Goal: Task Accomplishment & Management: Complete application form

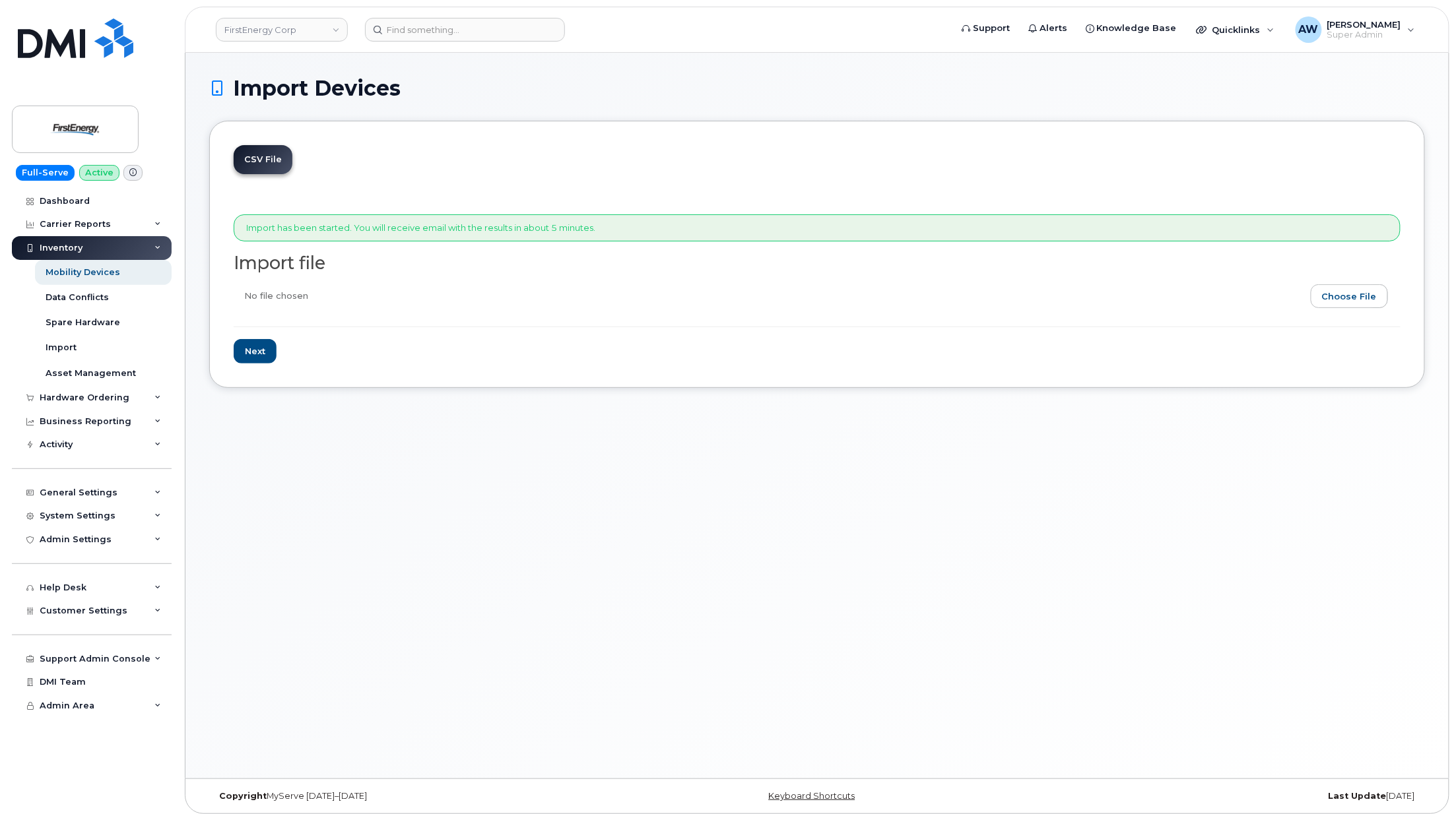
click at [1376, 301] on input "file" at bounding box center [811, 300] width 1156 height 31
type input "C:\fakepath\detail_report (3).csv"
click at [246, 351] on input "Next" at bounding box center [254, 351] width 42 height 24
type input "Loading..."
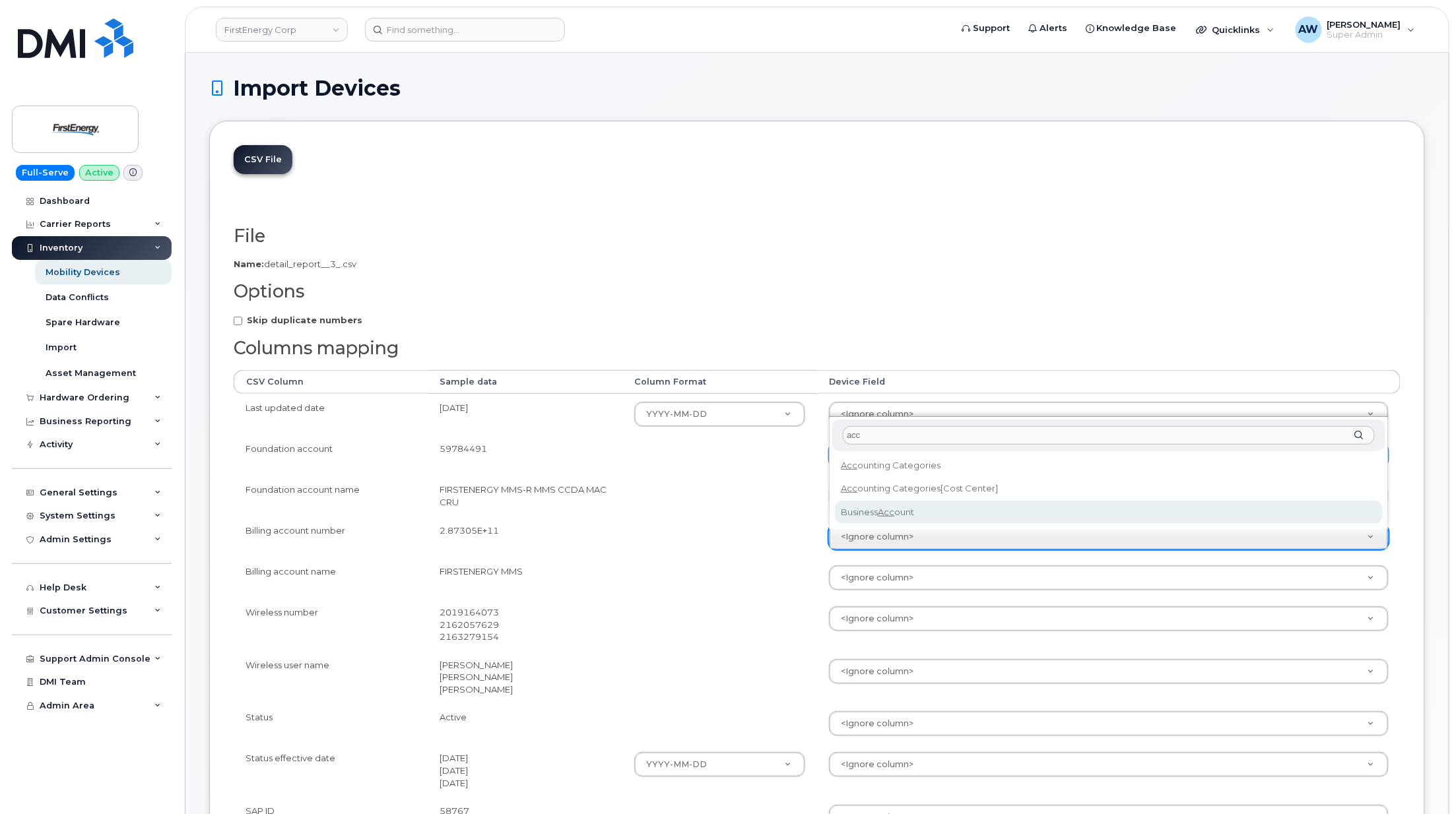
type input "acc"
select select "business_account_id"
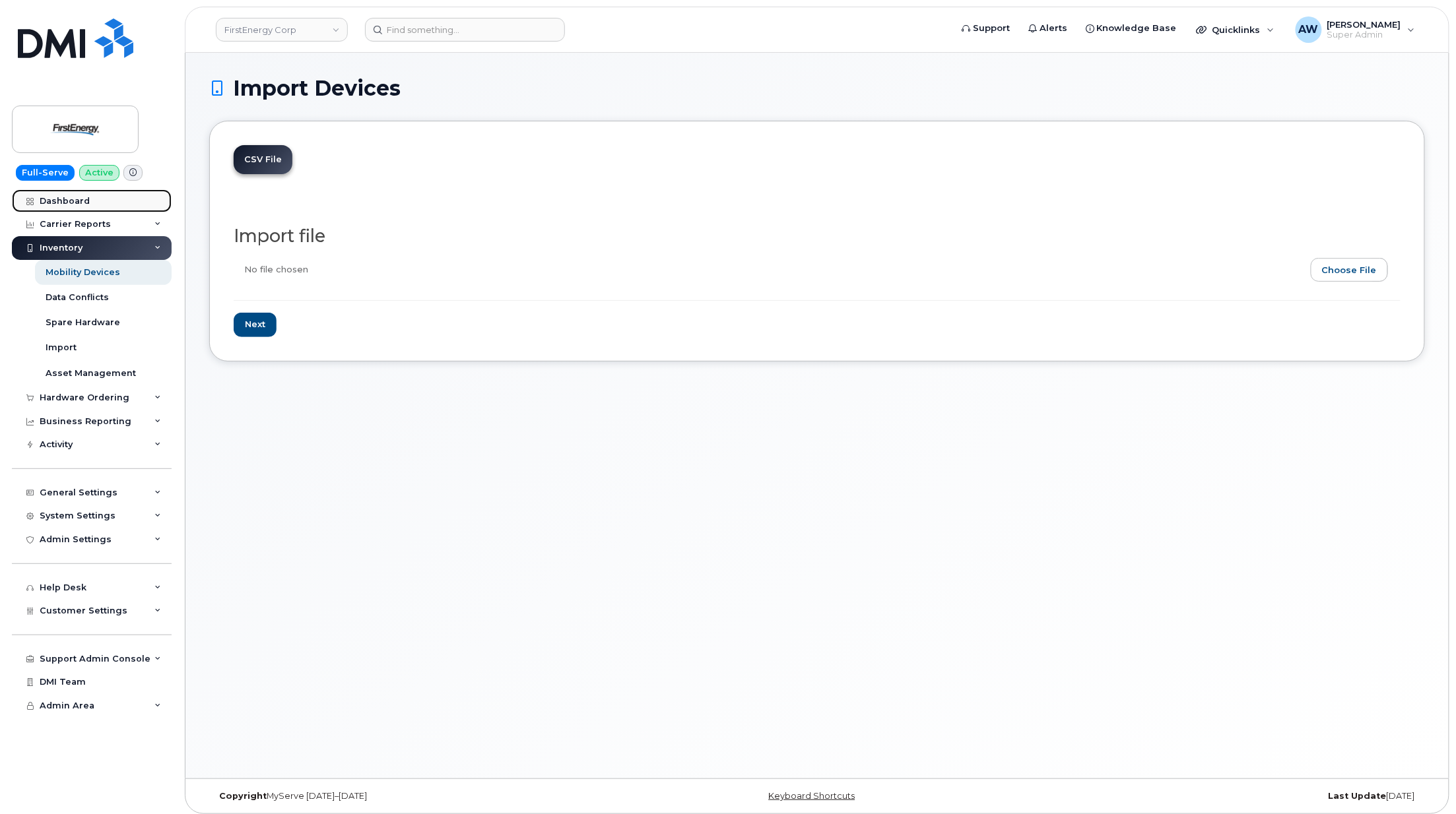
click at [95, 192] on link "Dashboard" at bounding box center [91, 201] width 160 height 23
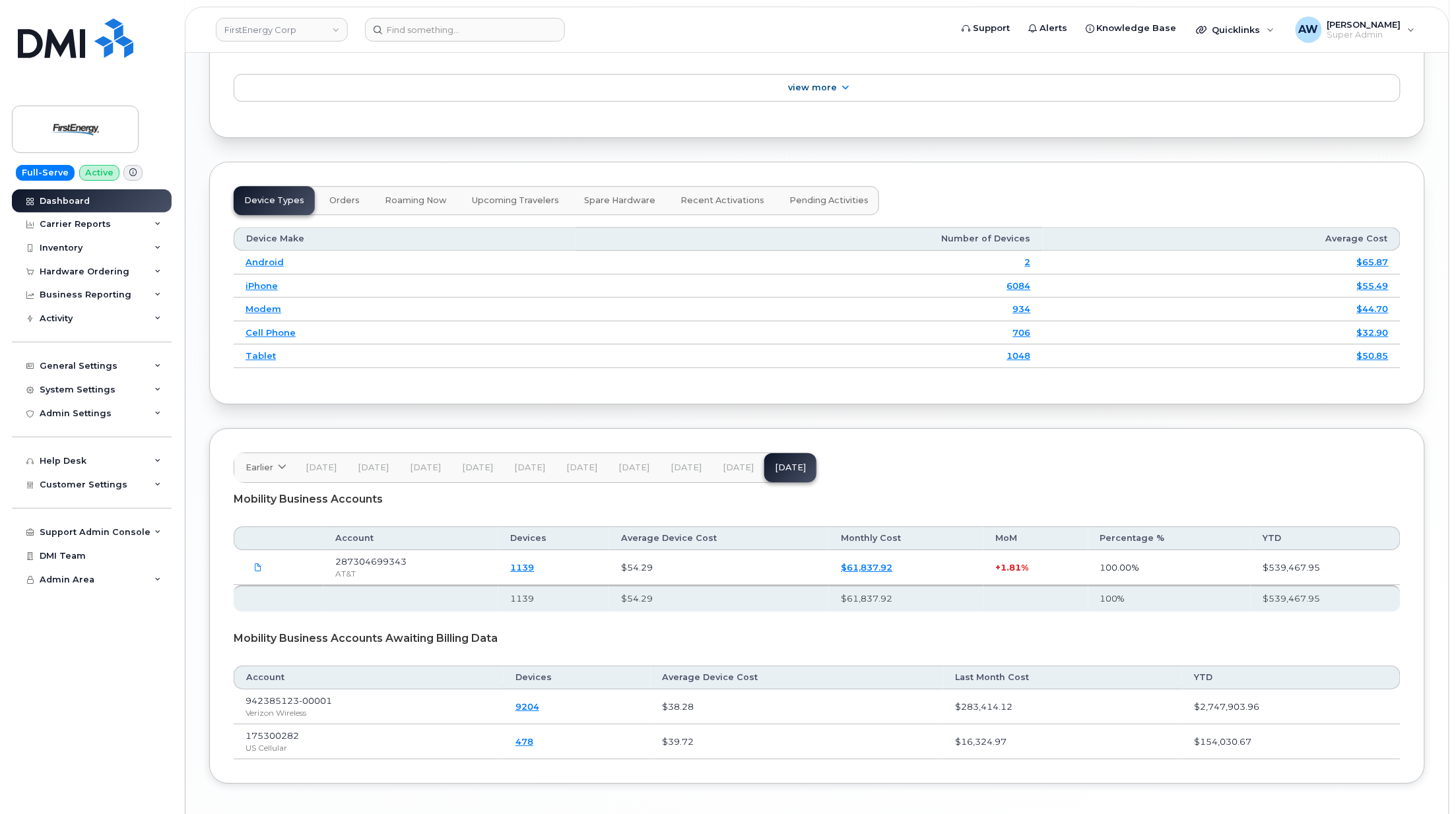
scroll to position [1712, 0]
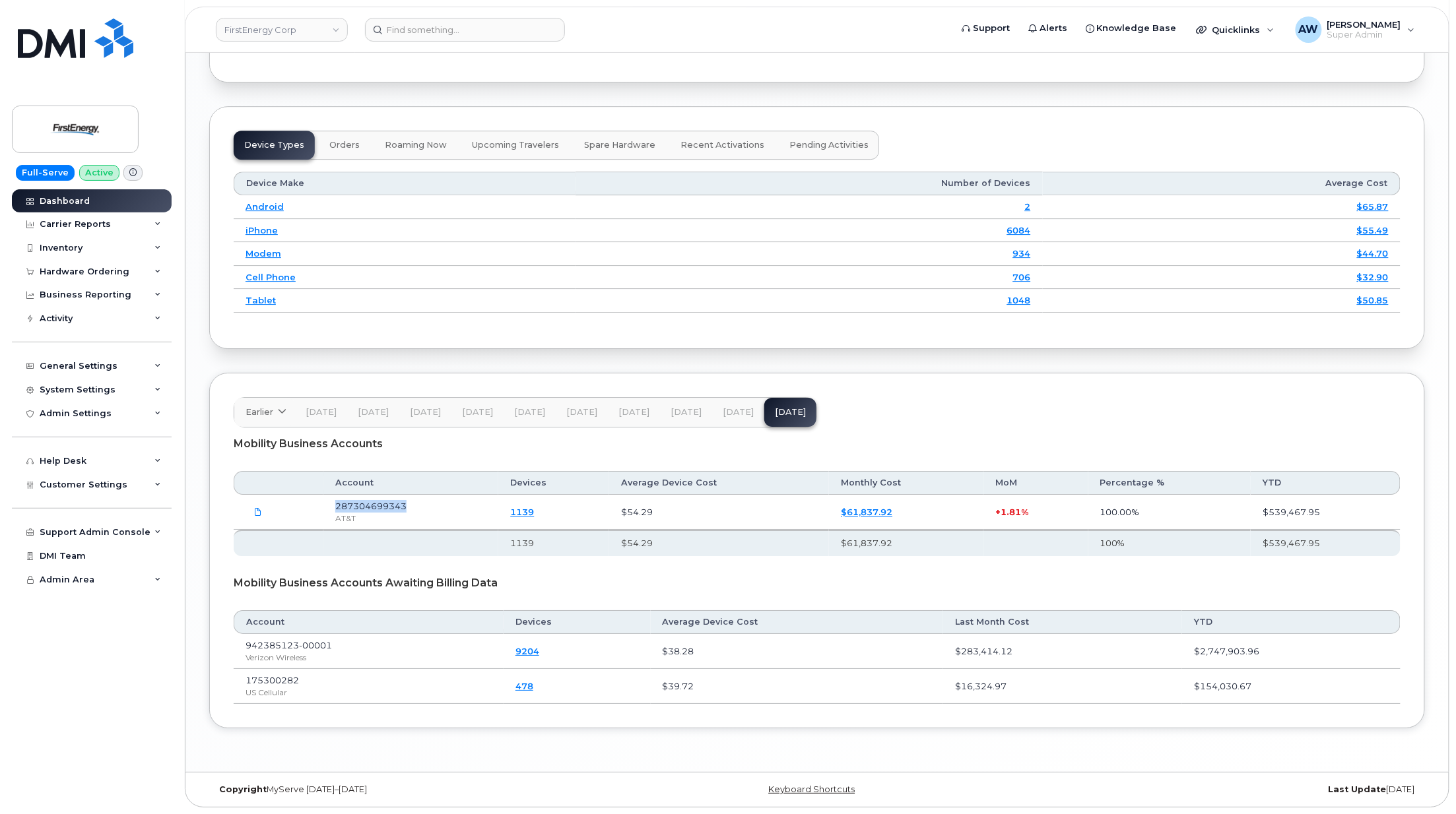
drag, startPoint x: 417, startPoint y: 504, endPoint x: 339, endPoint y: 510, distance: 78.2
click at [339, 510] on td "287304699343 AT&T" at bounding box center [410, 512] width 174 height 35
copy span "287304699343"
click at [127, 215] on div "Carrier Reports" at bounding box center [91, 224] width 160 height 23
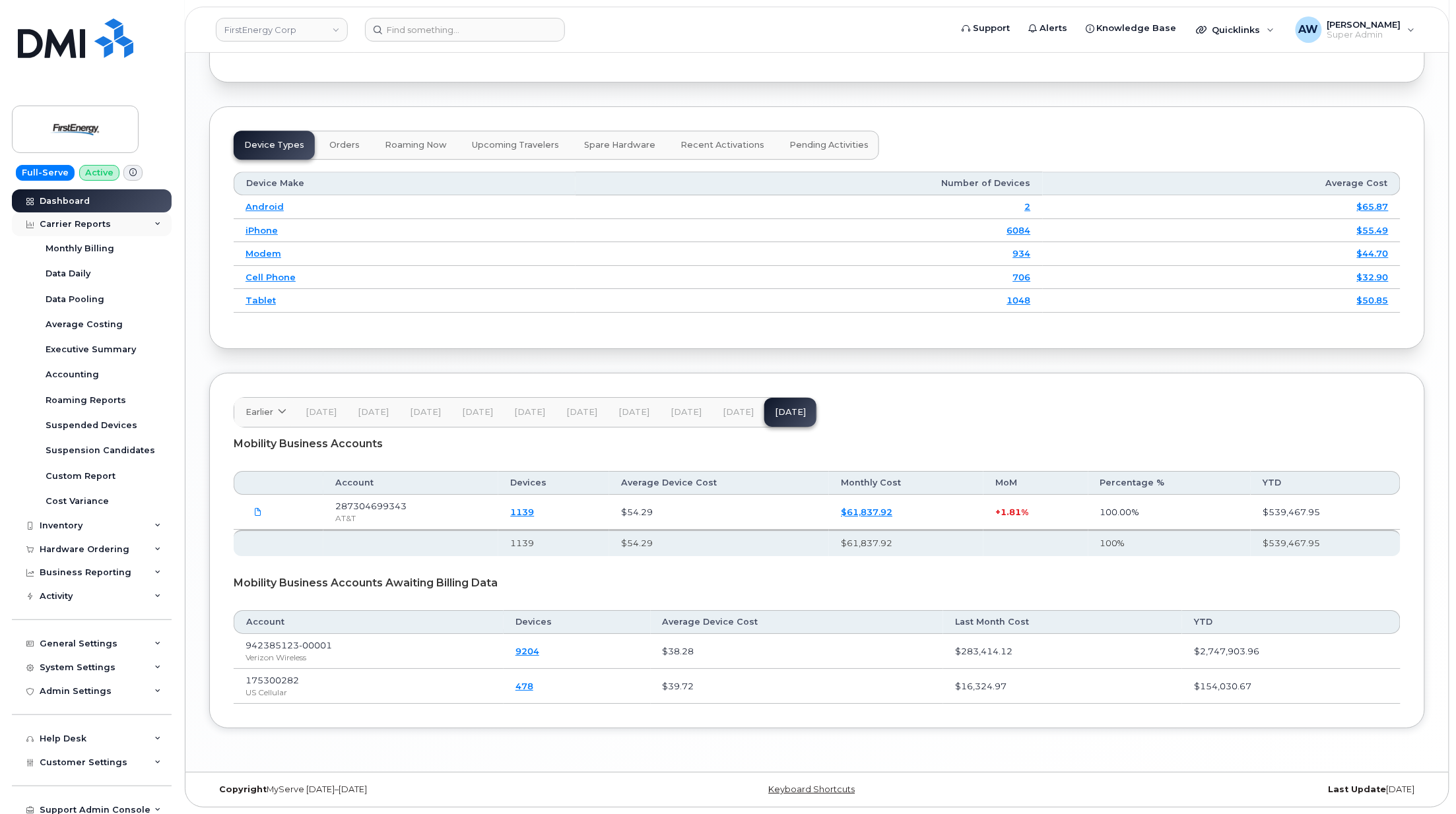
click at [123, 219] on div "Carrier Reports" at bounding box center [91, 224] width 160 height 23
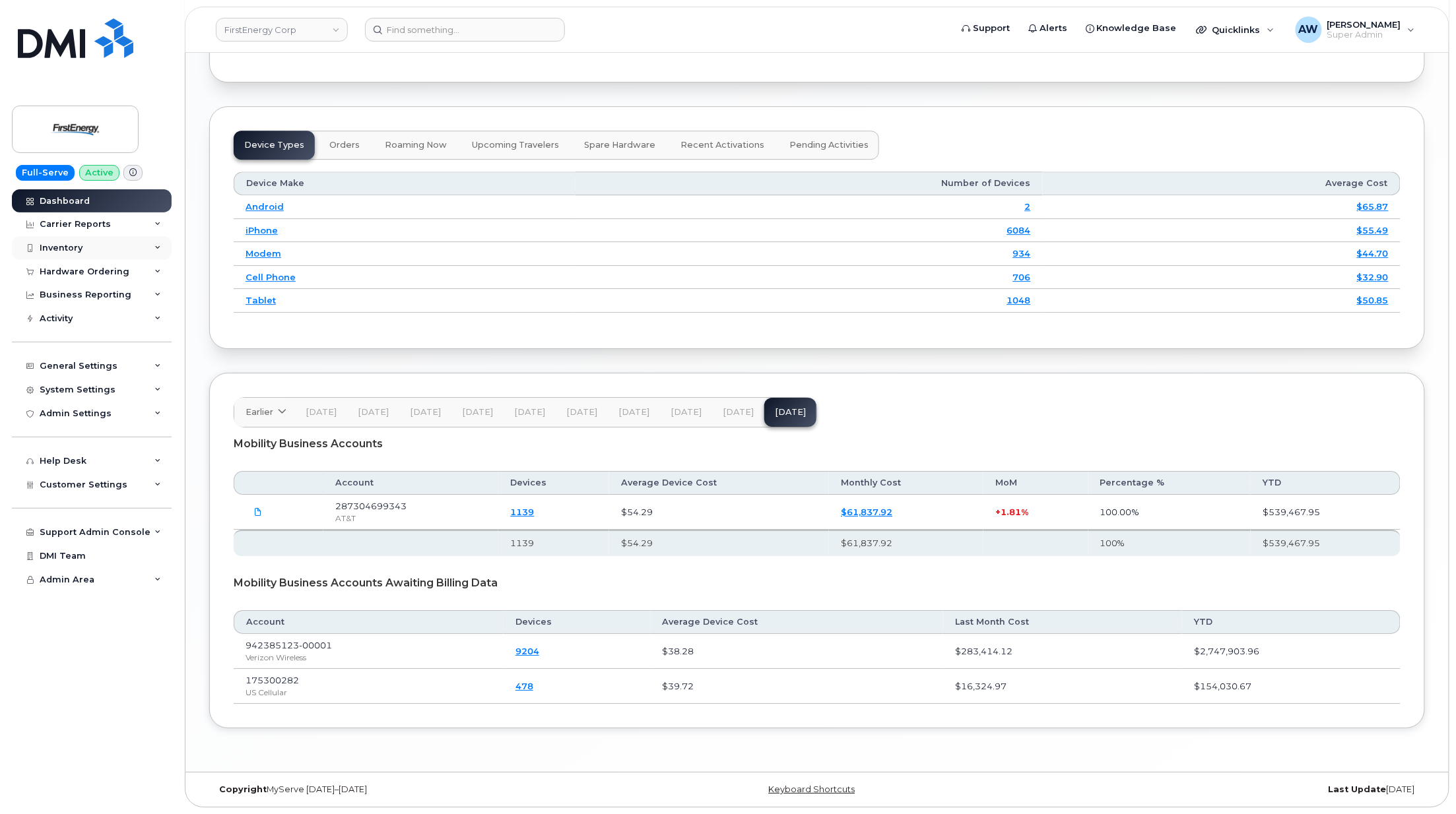
click at [123, 239] on div "Inventory" at bounding box center [91, 248] width 160 height 23
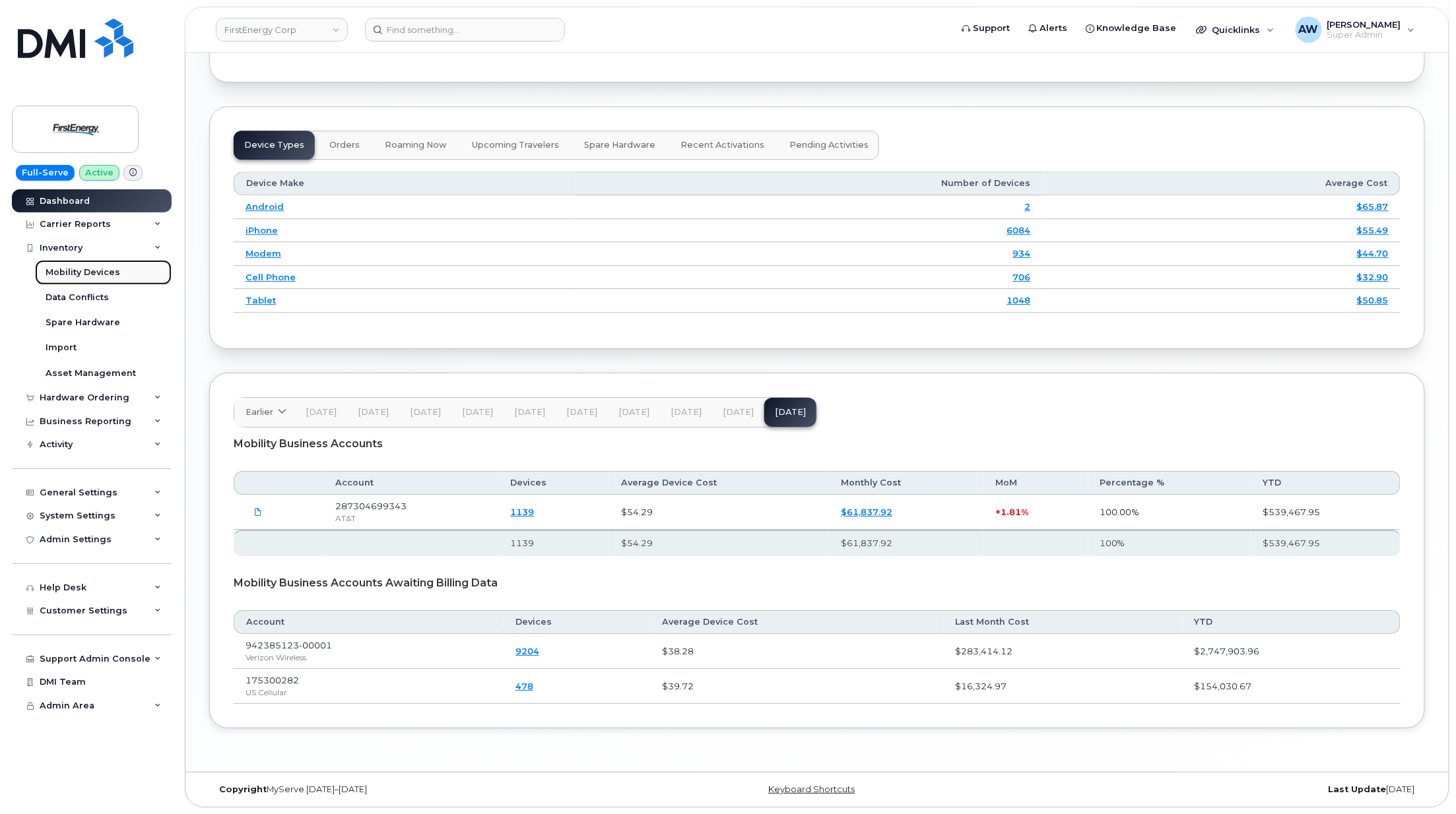
click at [131, 277] on link "Mobility Devices" at bounding box center [103, 273] width 136 height 25
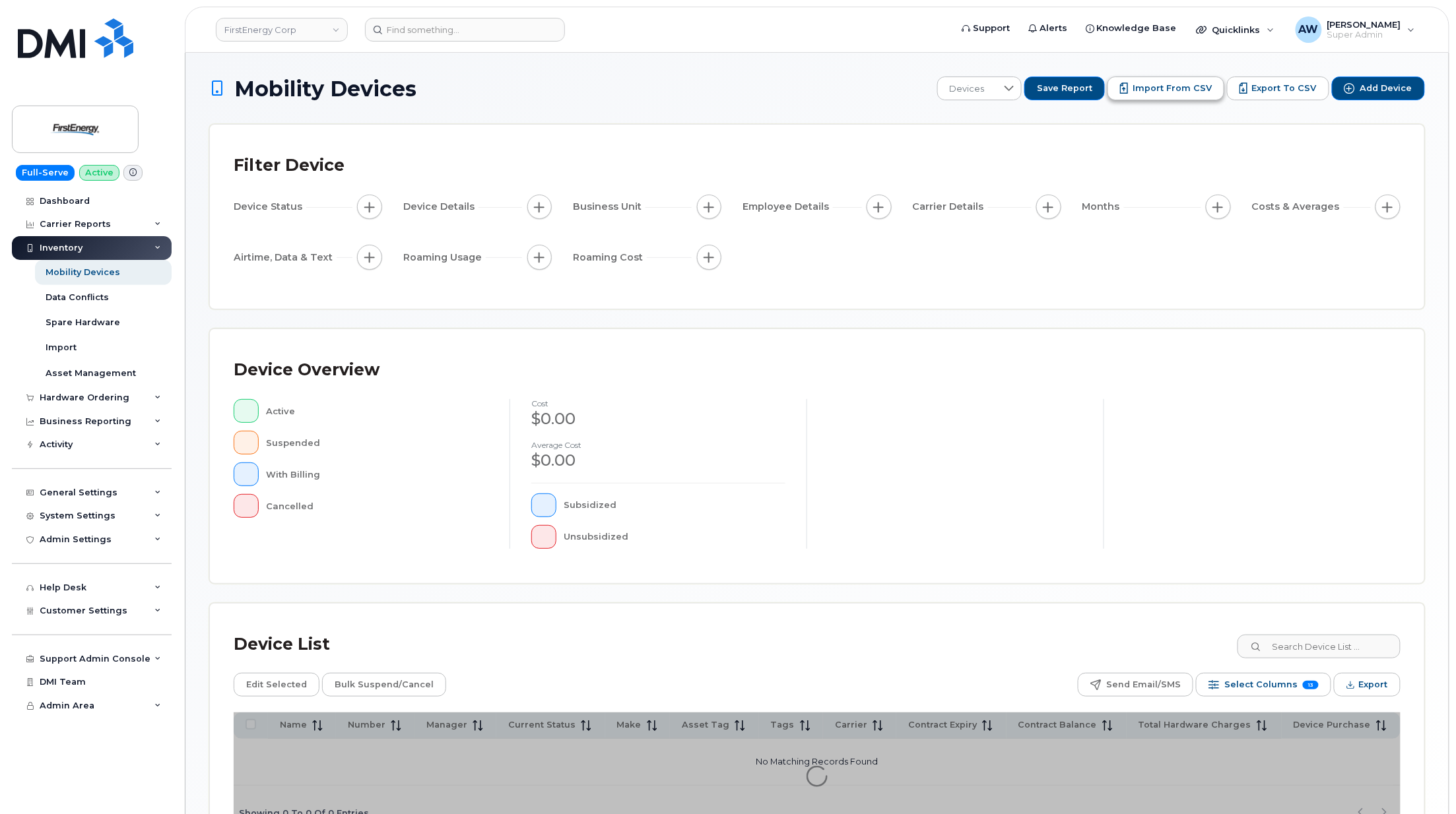
click at [1193, 83] on span "Import from CSV" at bounding box center [1172, 88] width 80 height 12
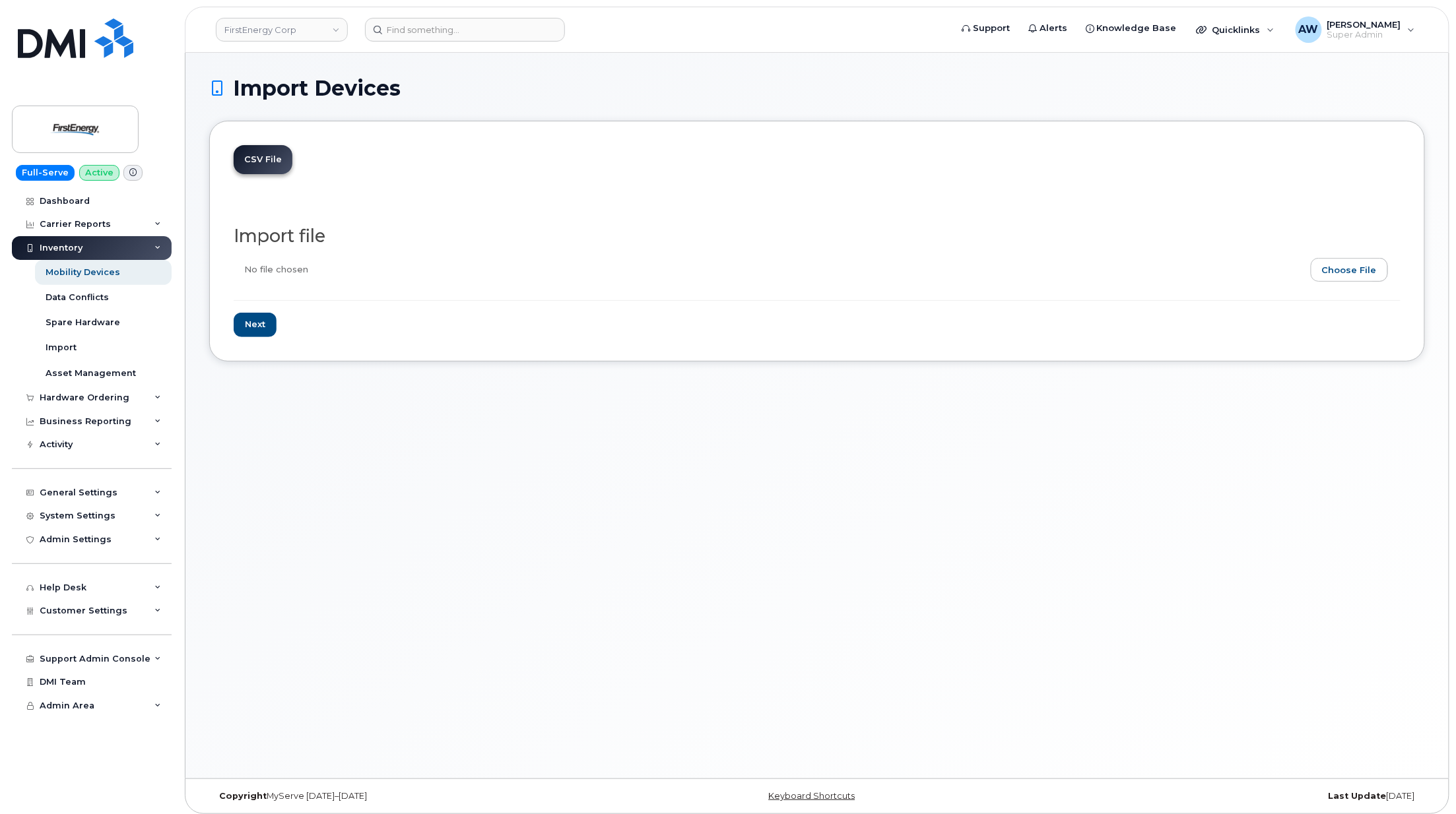
click at [1320, 259] on input "file" at bounding box center [811, 273] width 1156 height 31
type input "C:\fakepath\detail_report (3).csv"
click at [275, 323] on input "Next" at bounding box center [254, 324] width 42 height 24
type input "Loading..."
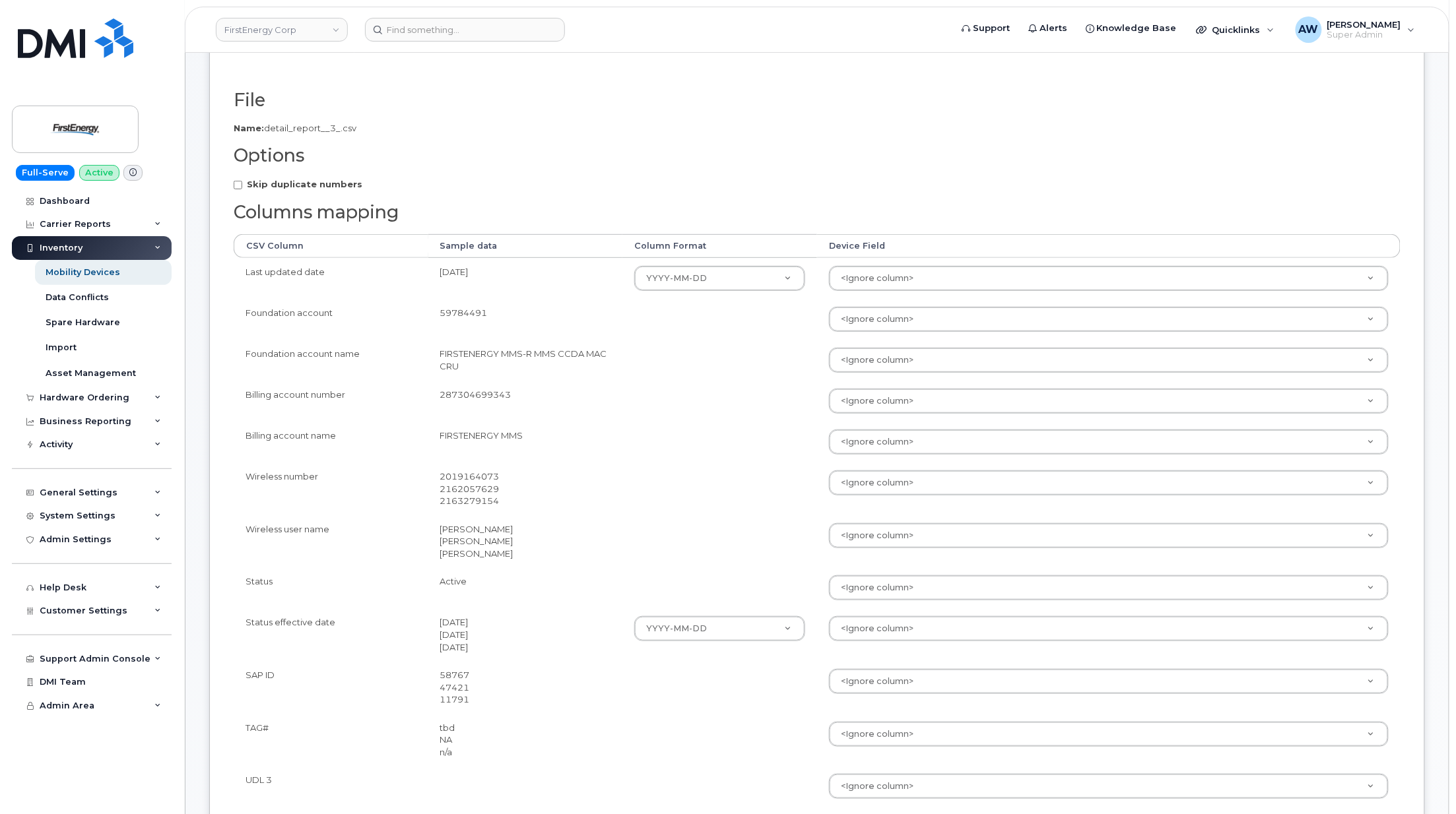
scroll to position [175, 0]
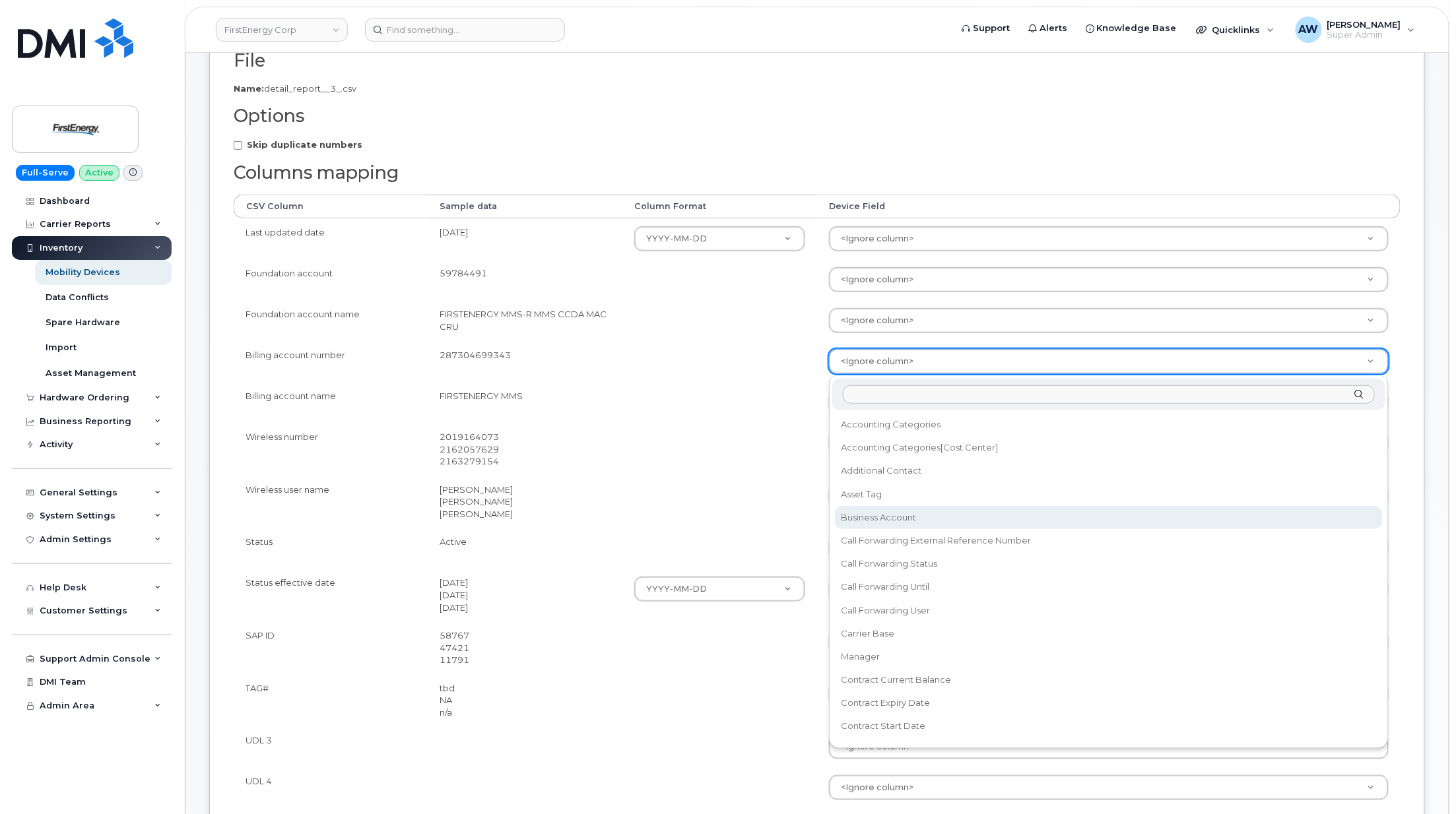
select select "business_account_id"
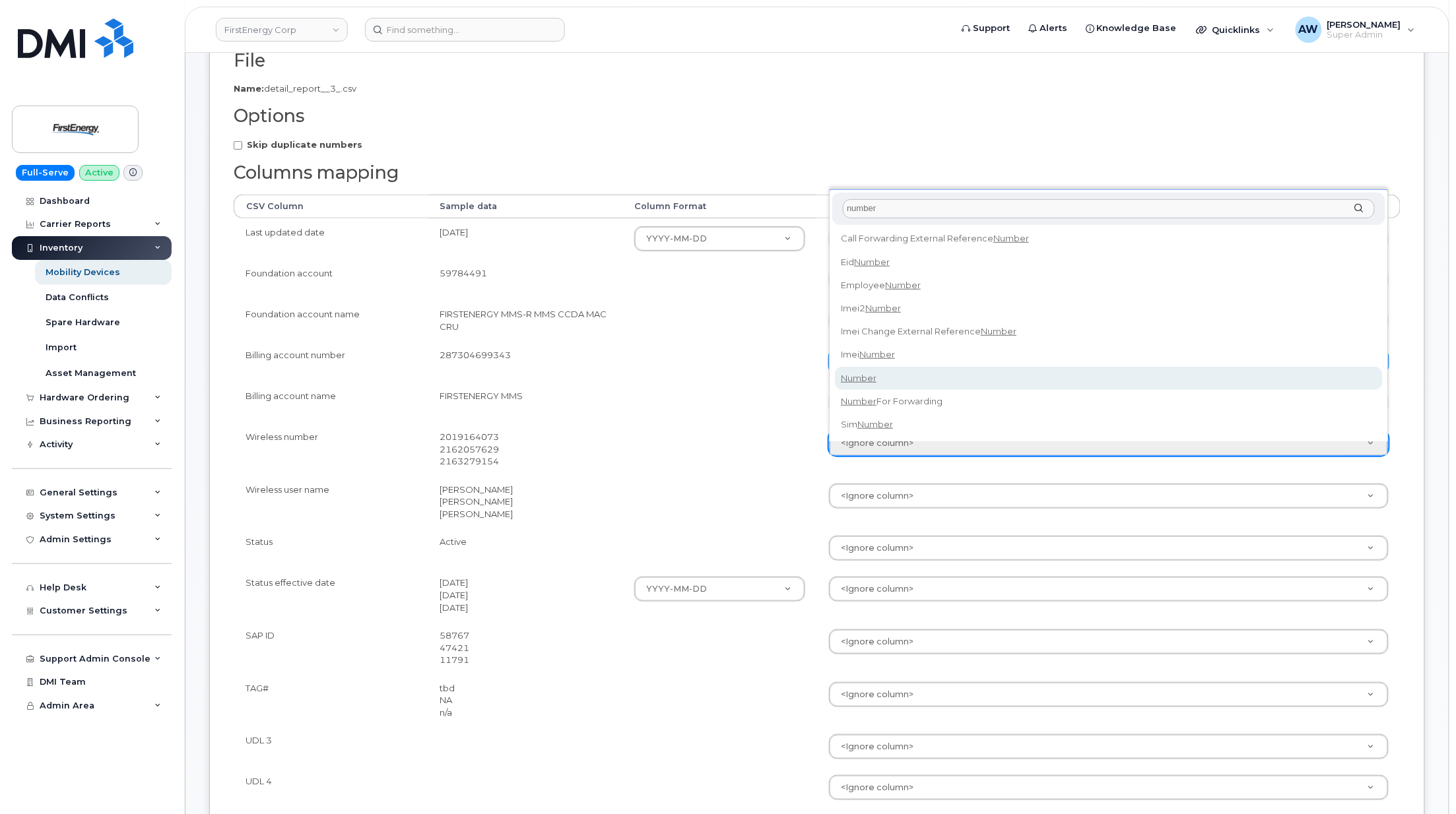
type input "number"
select select "number"
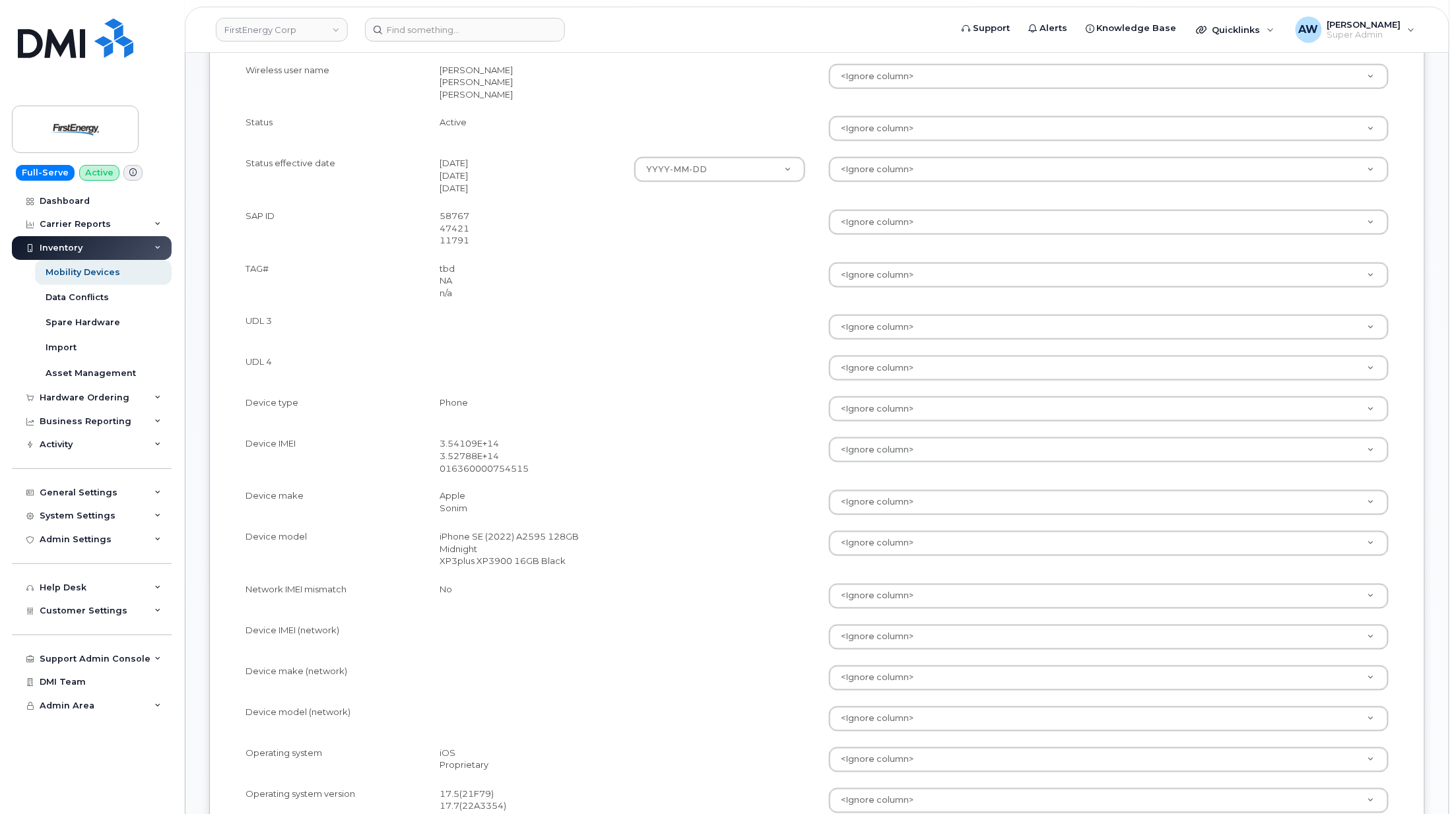
scroll to position [615, 0]
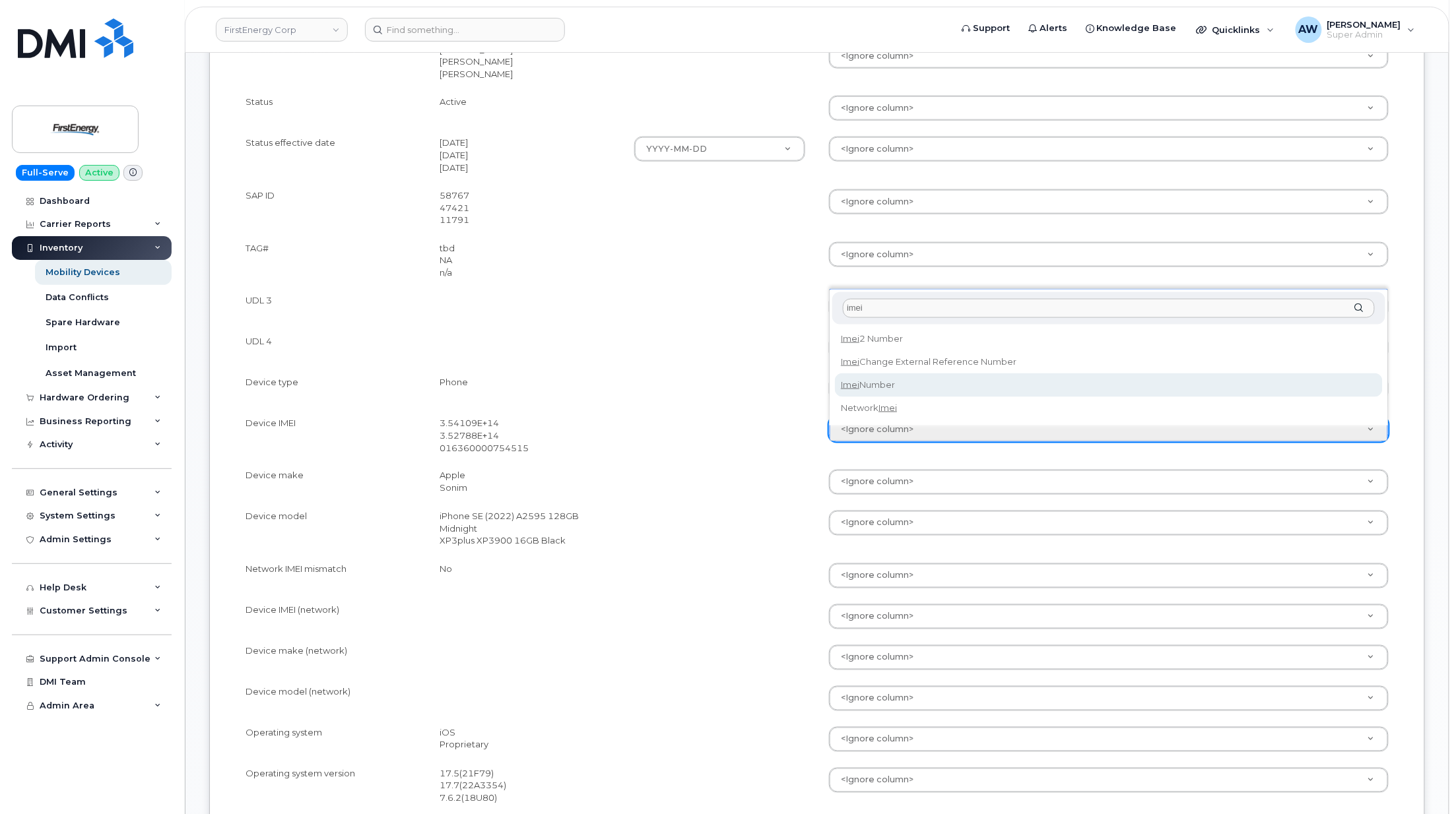
type input "imei"
select select "imei_number"
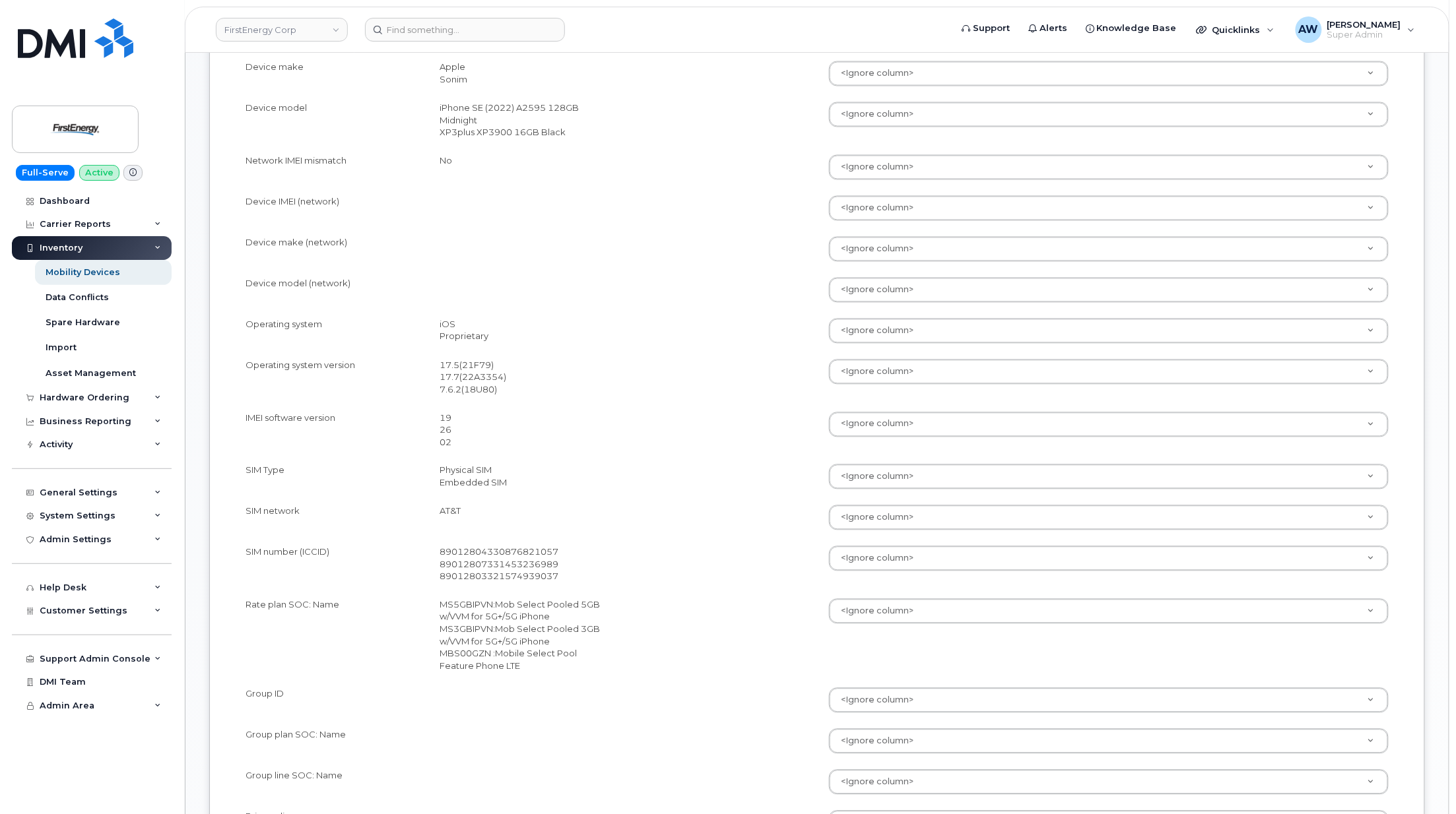
scroll to position [1055, 0]
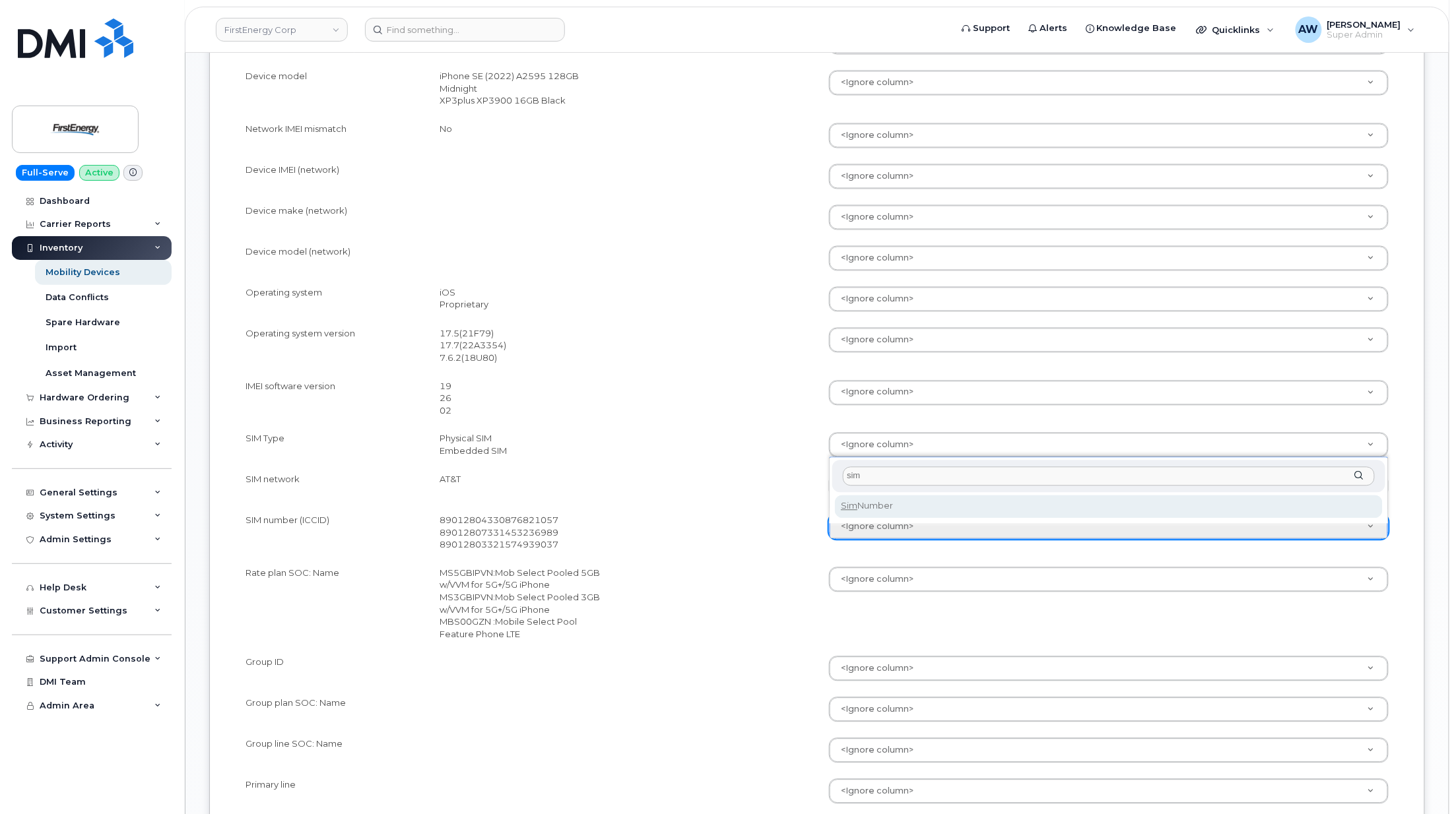
type input "sim"
select select "sim_number"
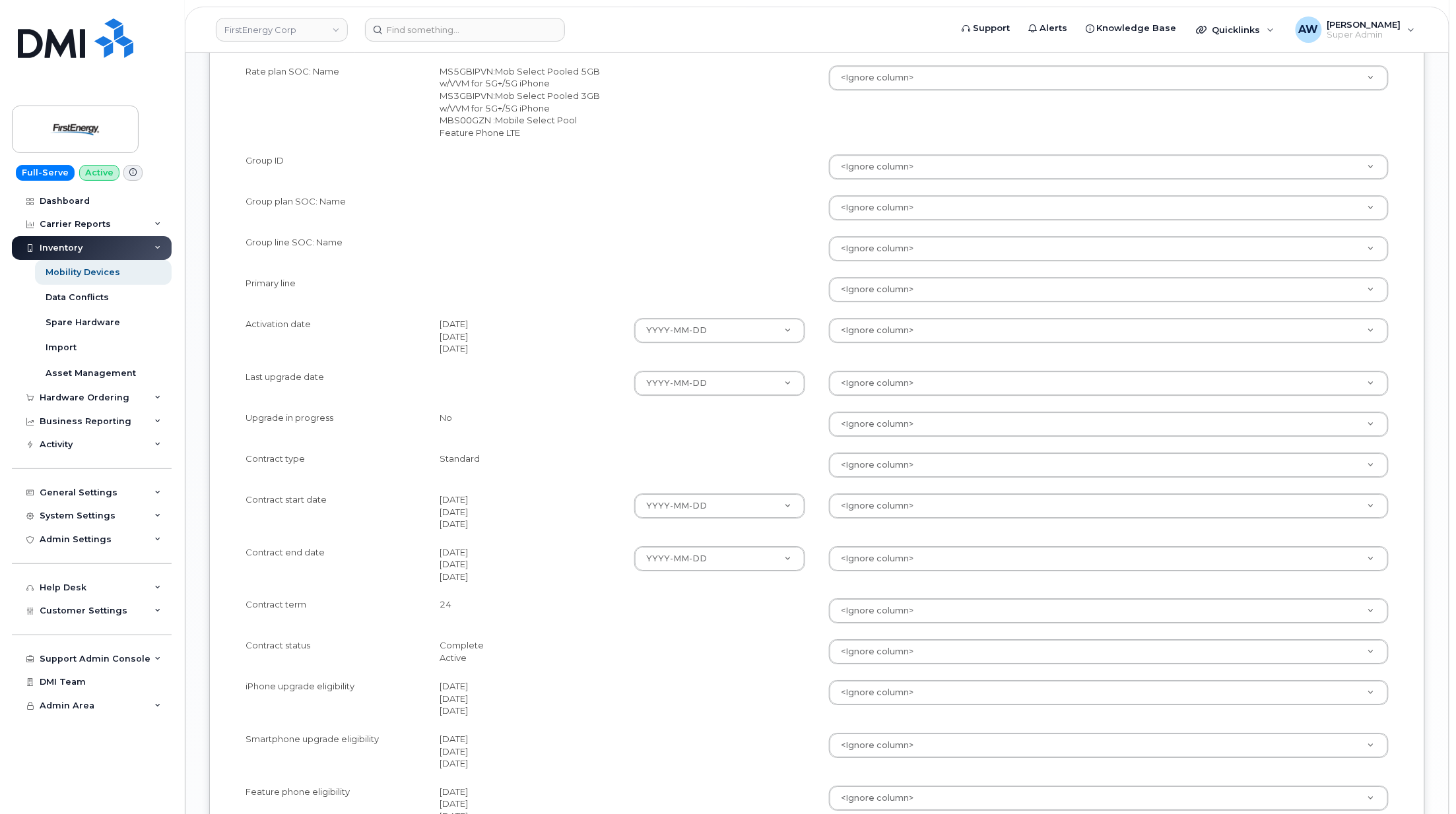
scroll to position [1583, 0]
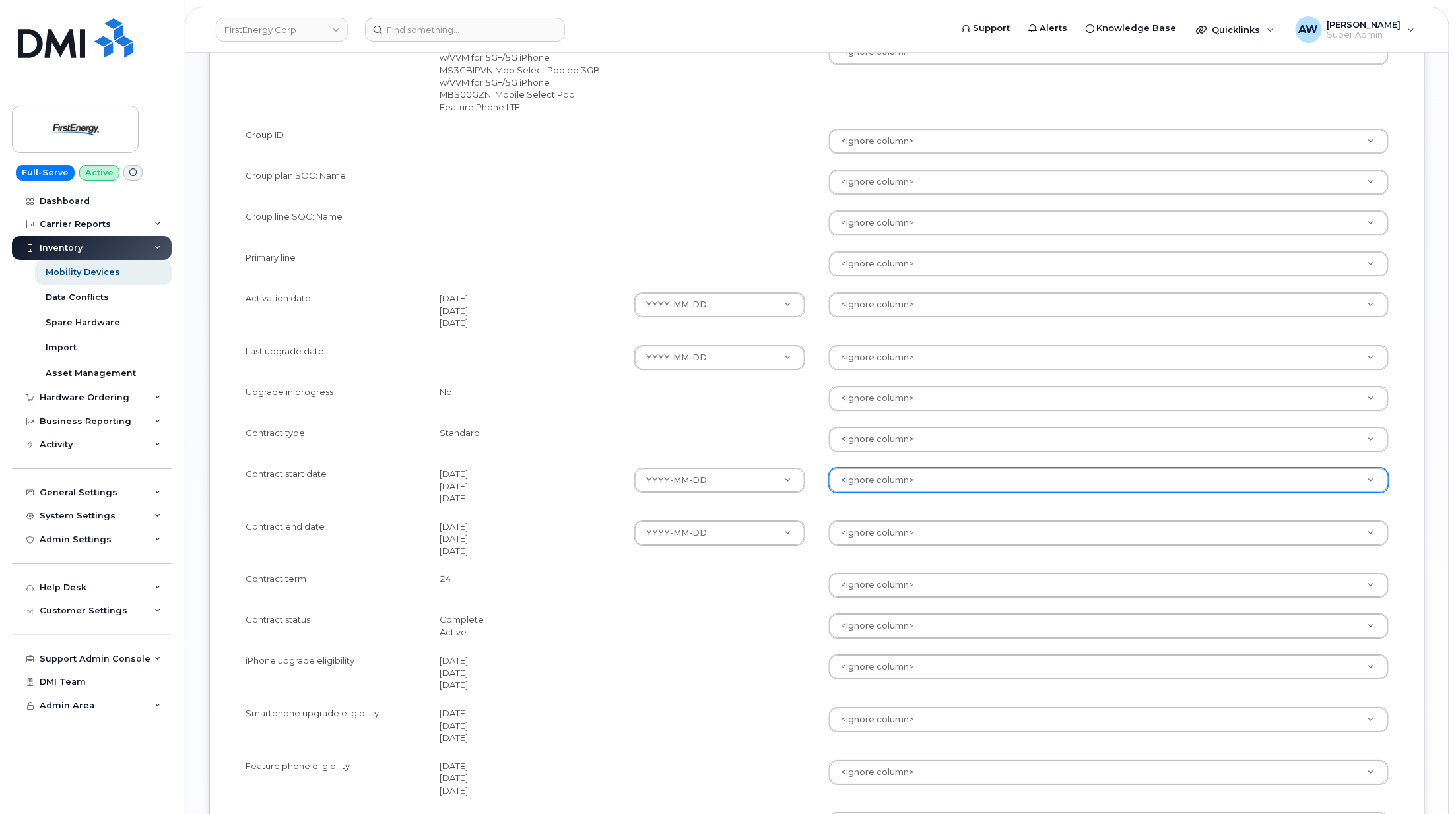
click at [893, 492] on div "<Ignore column>" at bounding box center [1108, 481] width 559 height 25
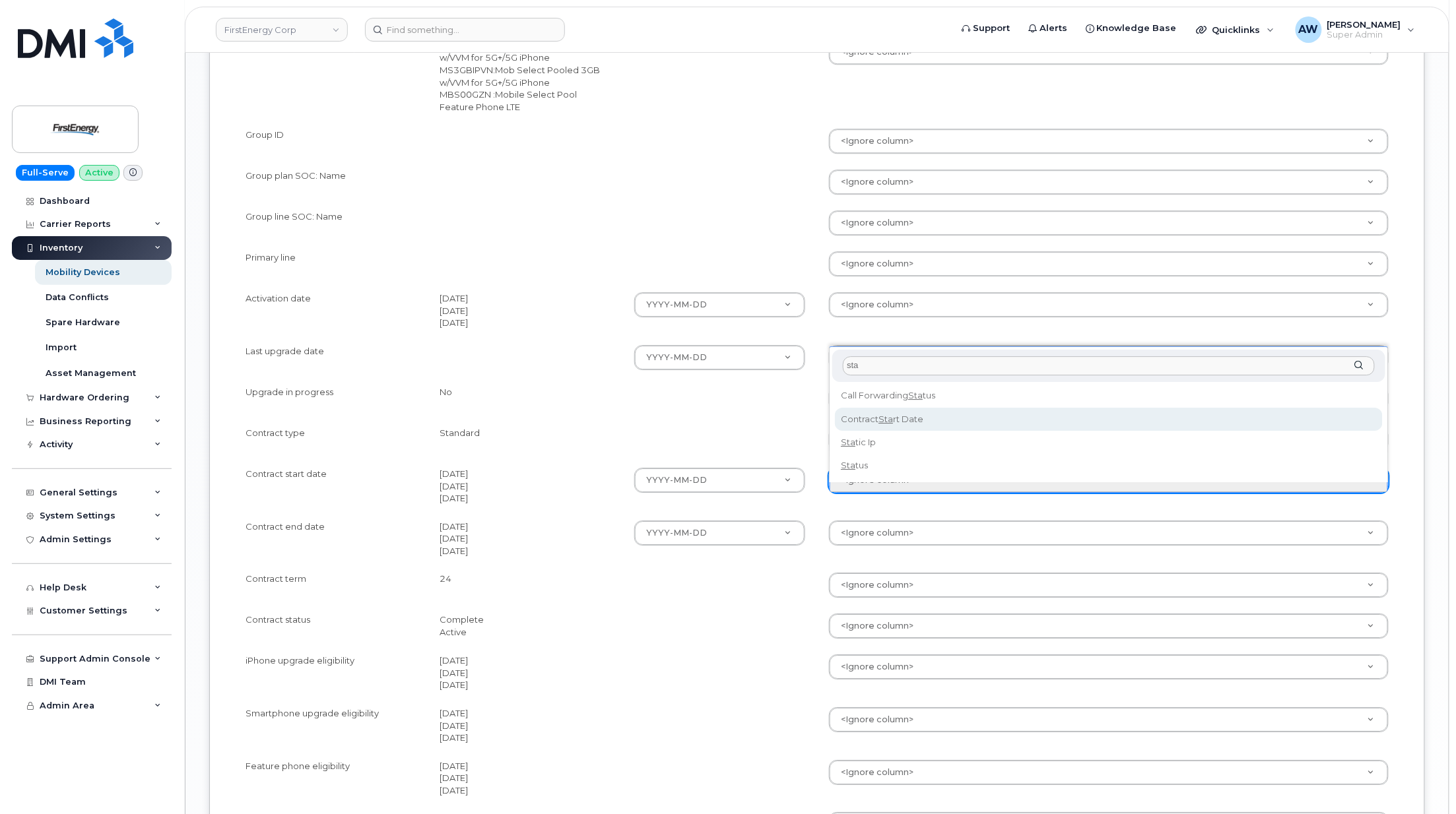
type input "sta"
select select "contract_start_date"
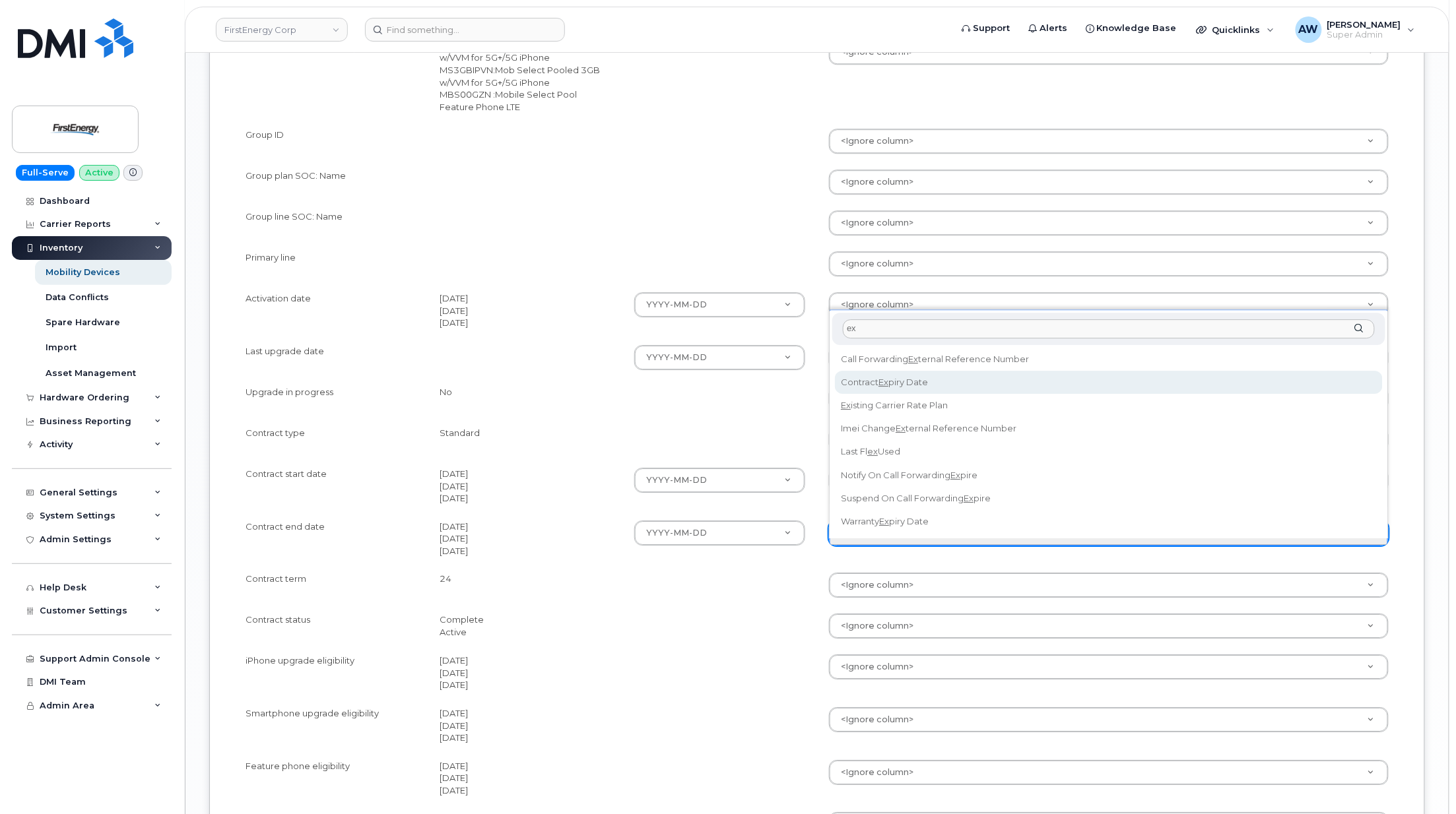
type input "ex"
select select "contract_expiry_date"
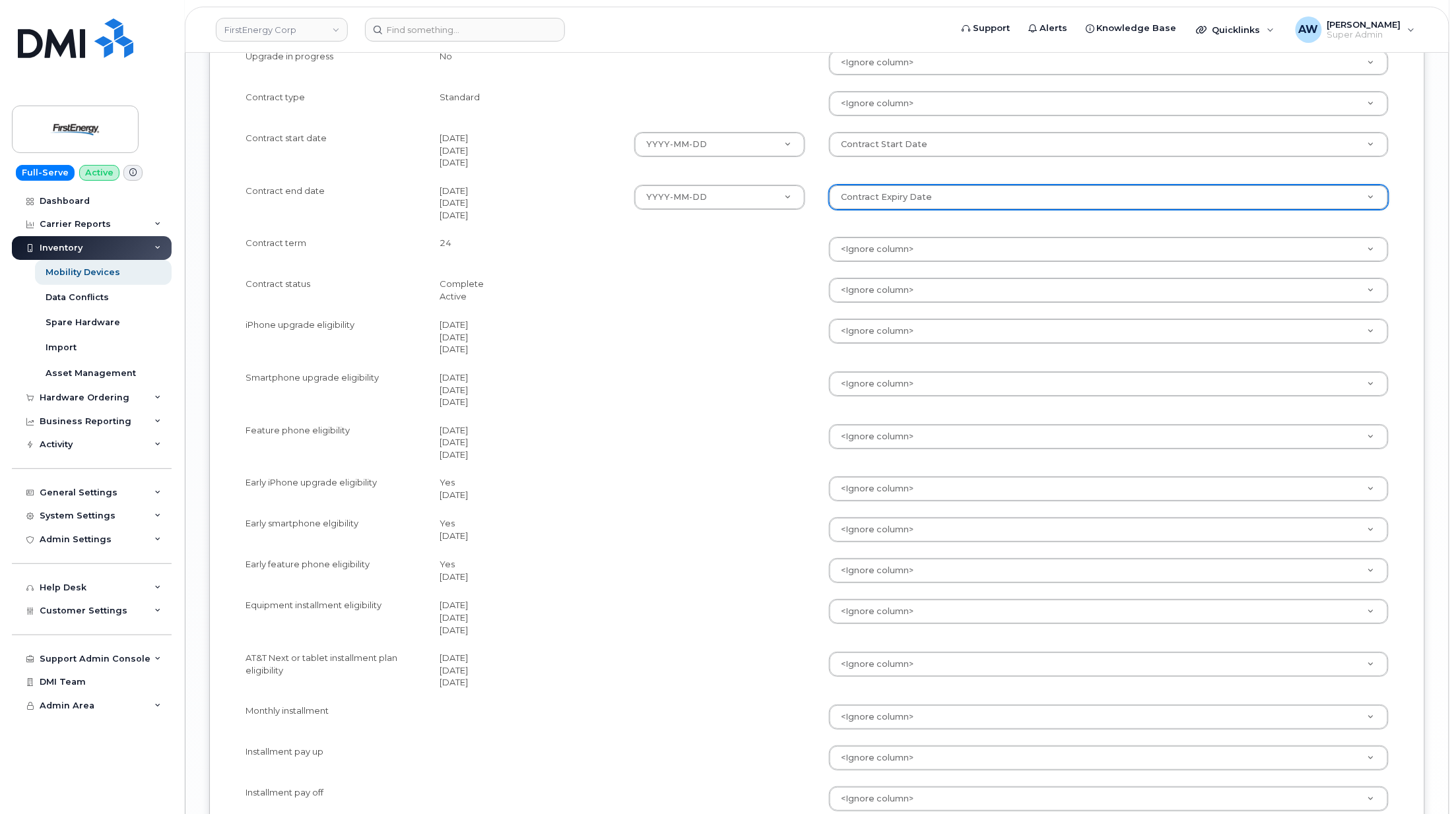
scroll to position [1935, 0]
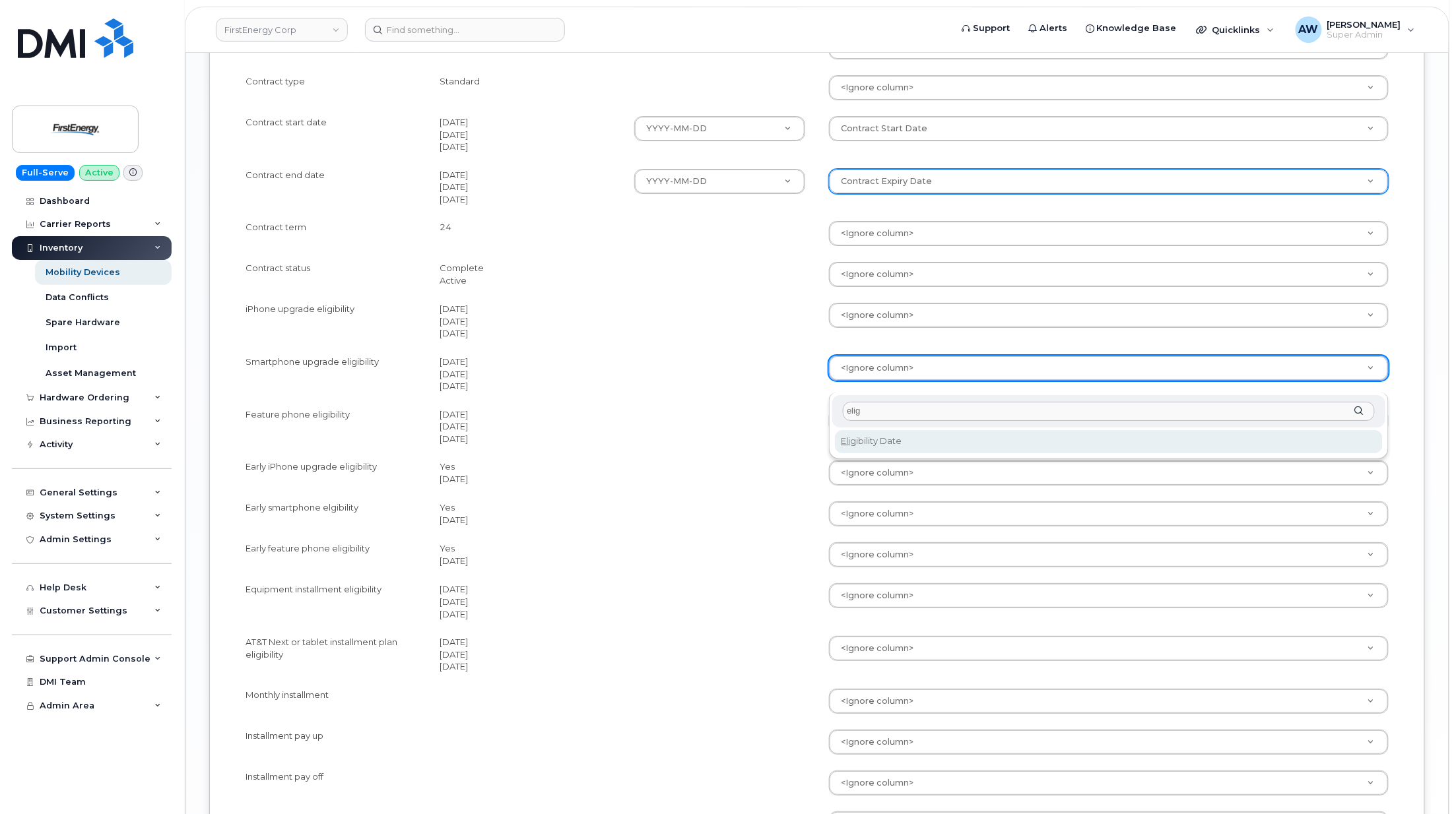
type input "elig"
select select "eligibility_date"
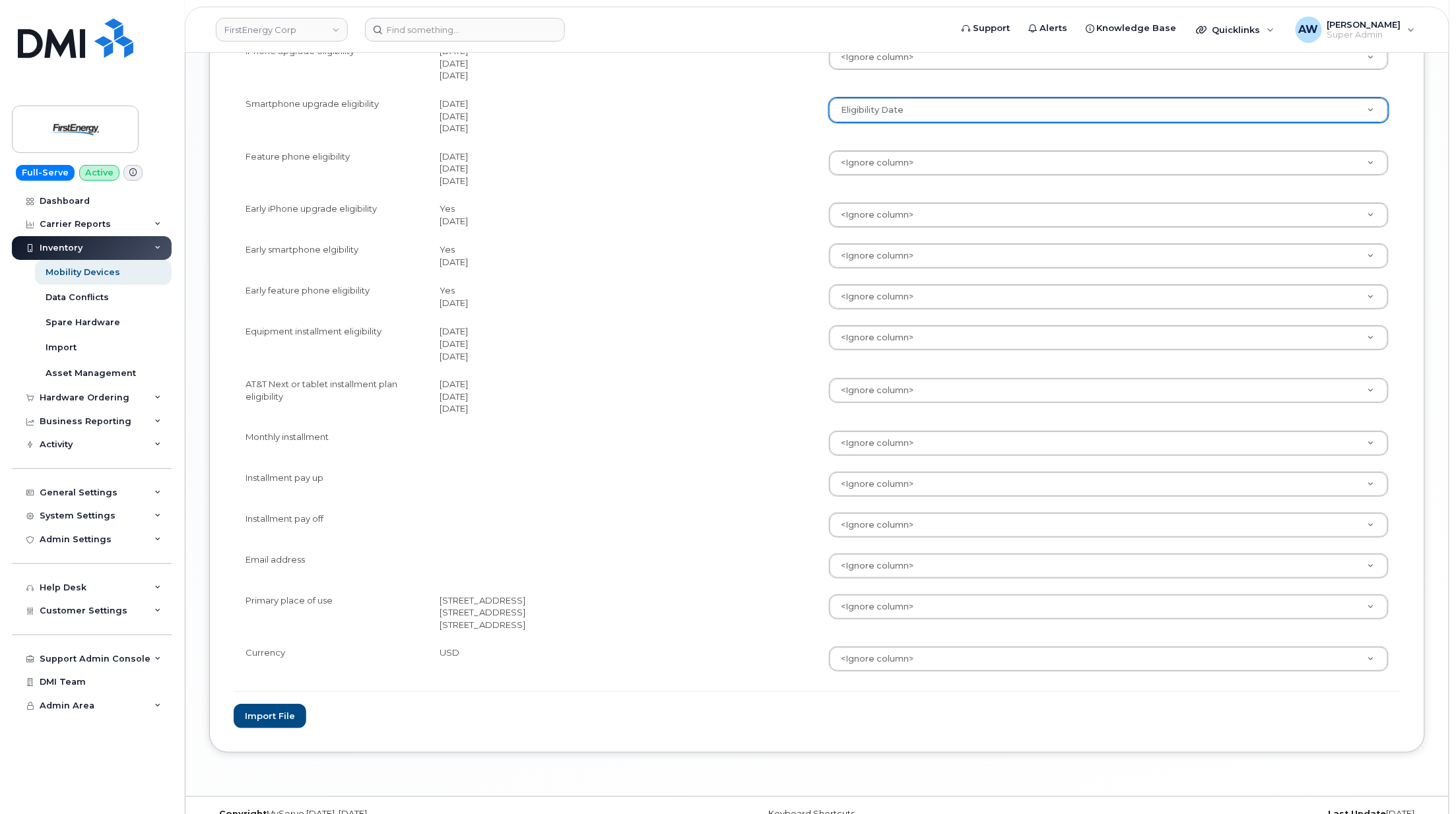
scroll to position [2269, 0]
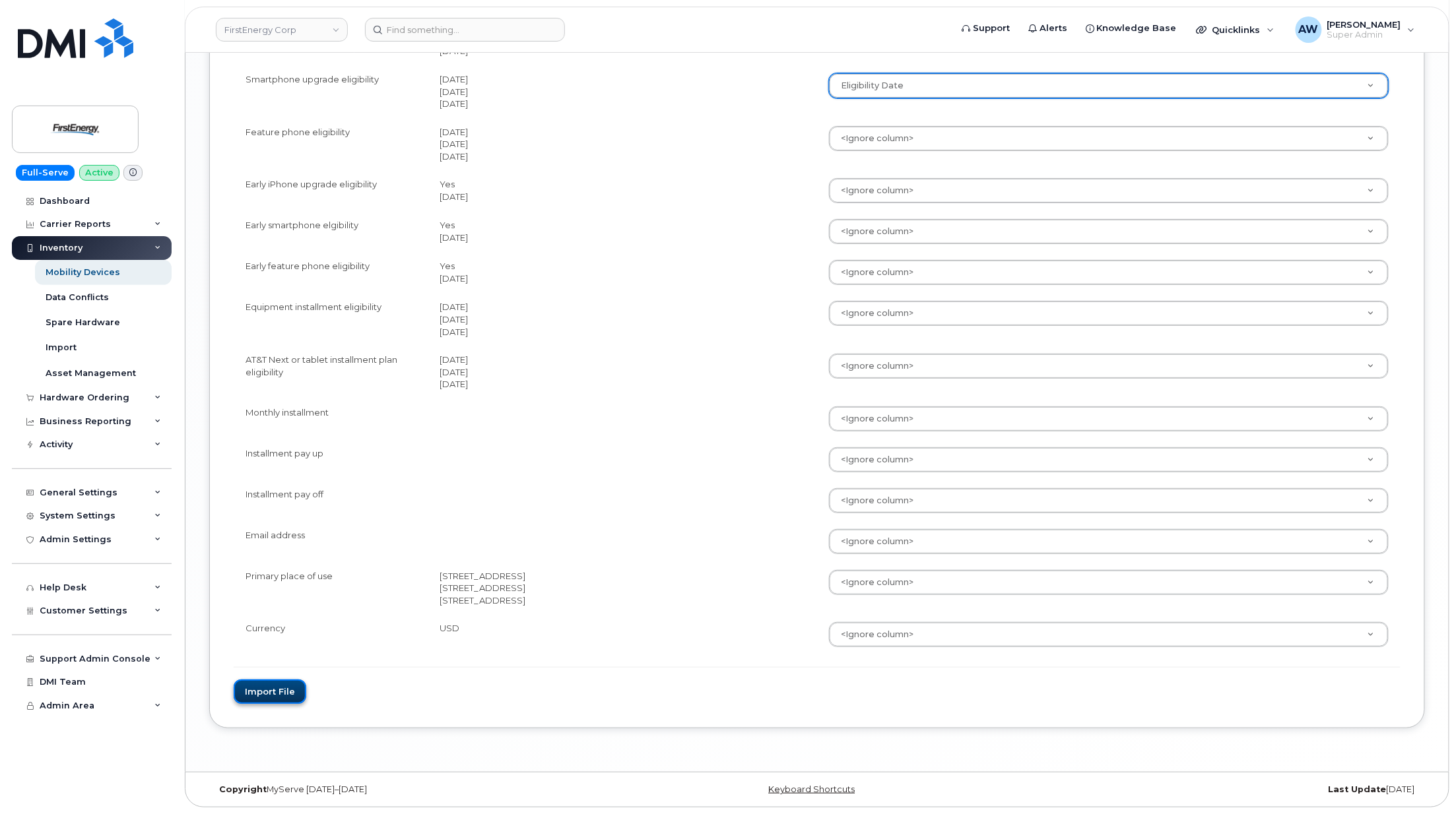
click at [258, 697] on button "Import file" at bounding box center [269, 691] width 72 height 24
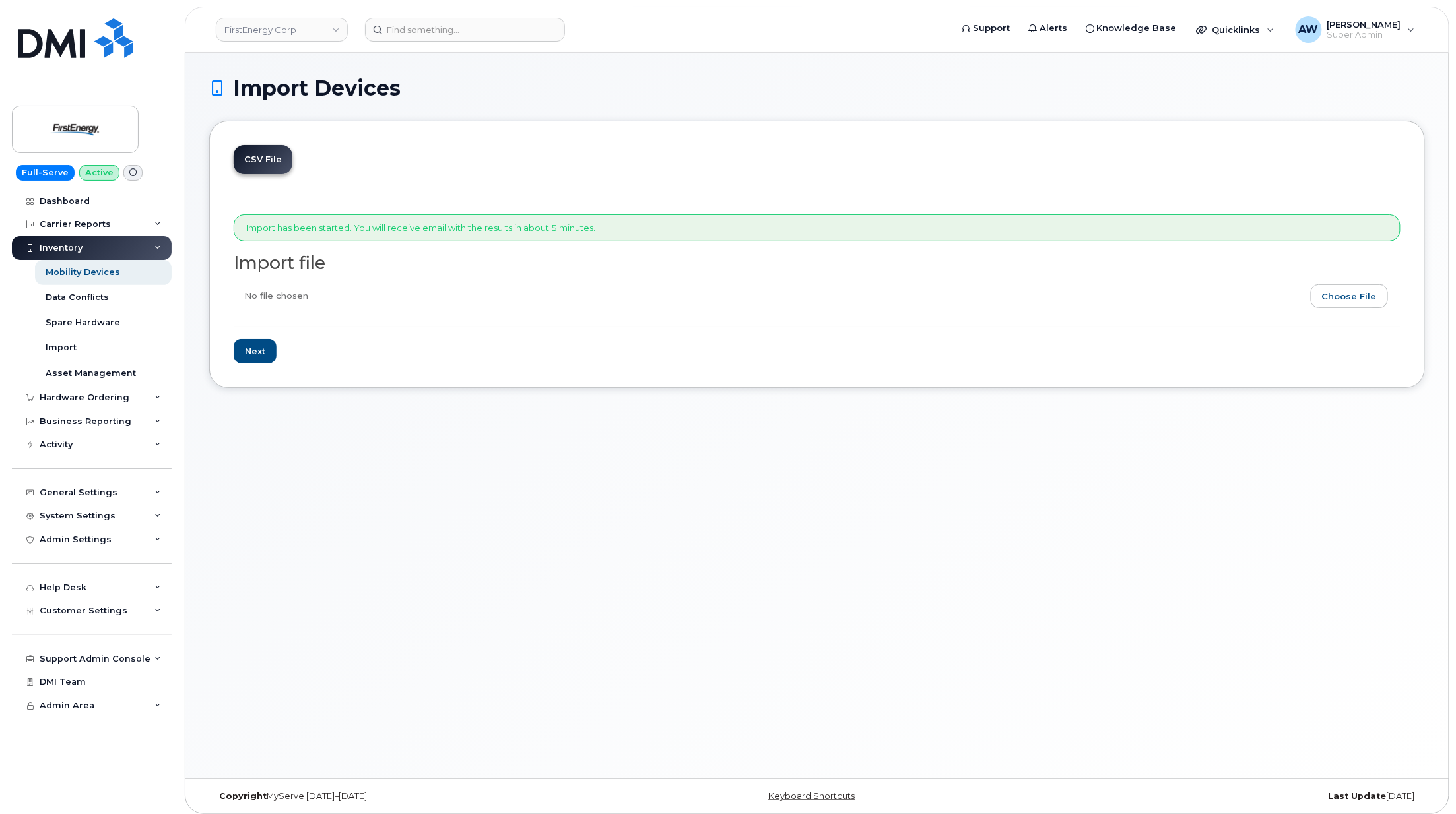
click at [1346, 295] on input "file" at bounding box center [811, 300] width 1156 height 31
type input "C:\fakepath\detail_report (3).csv"
click at [249, 351] on input "Next" at bounding box center [254, 351] width 42 height 24
type input "Loading..."
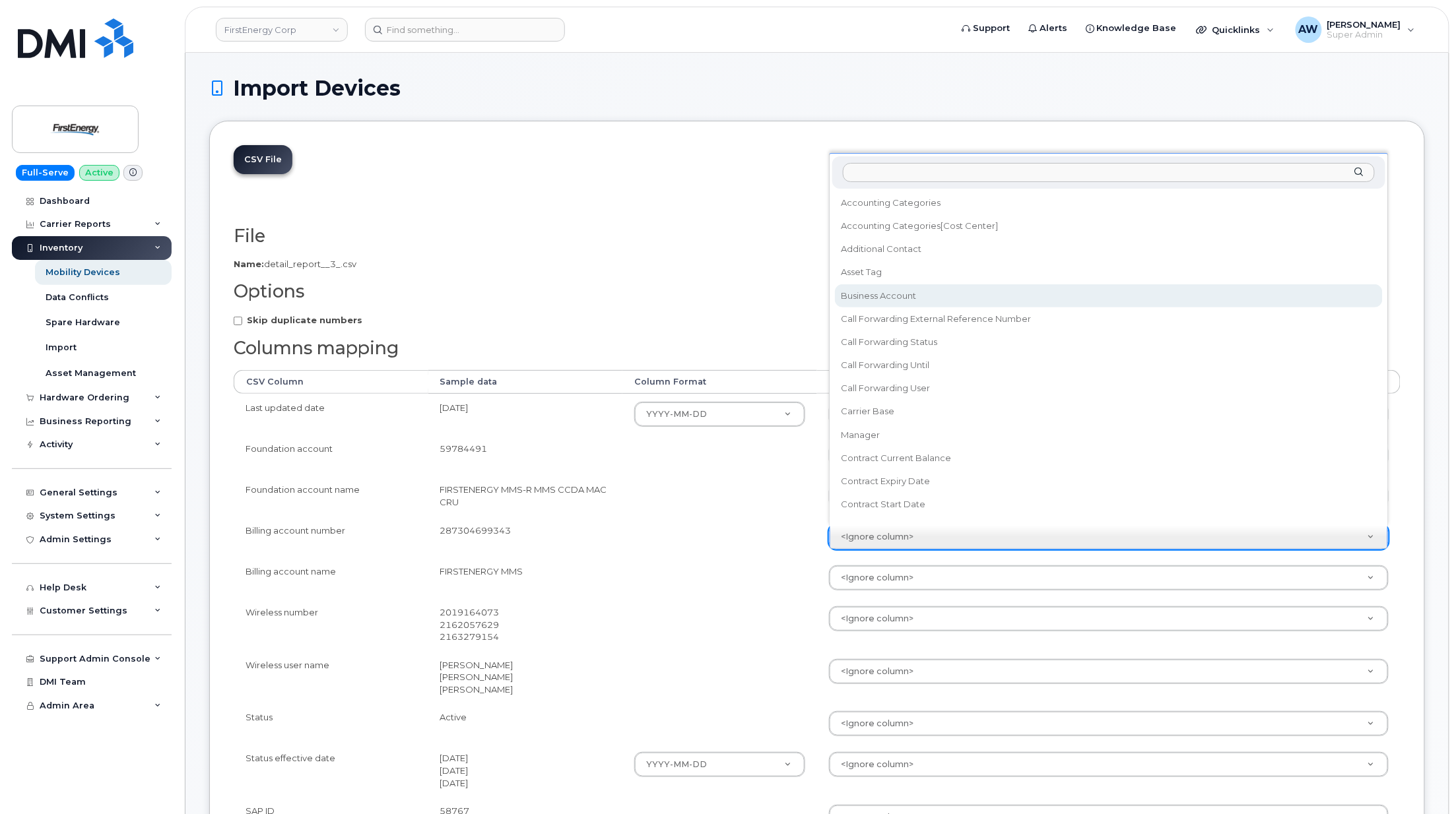
select select "business_account_id"
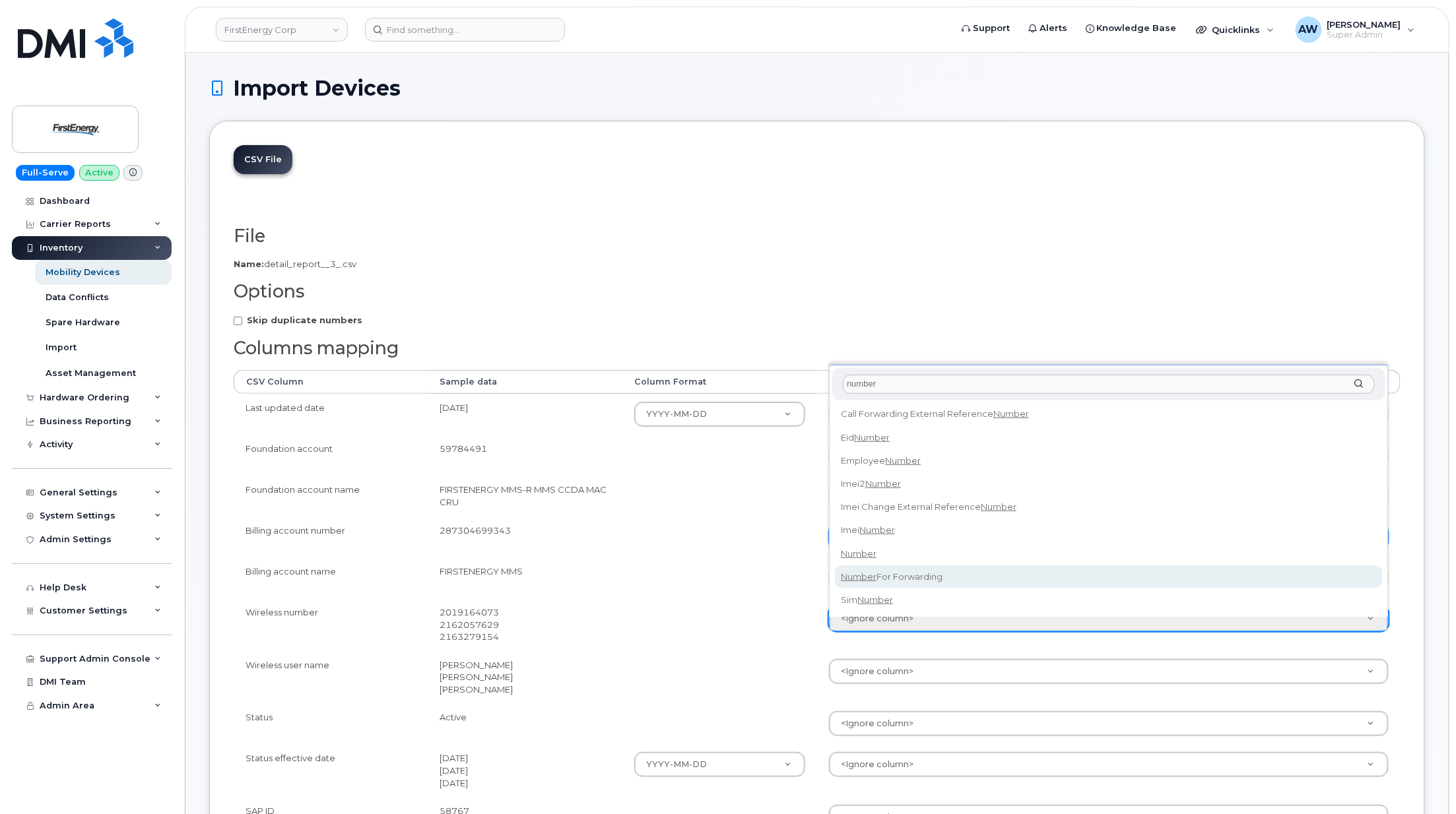
type input "number"
select select "number"
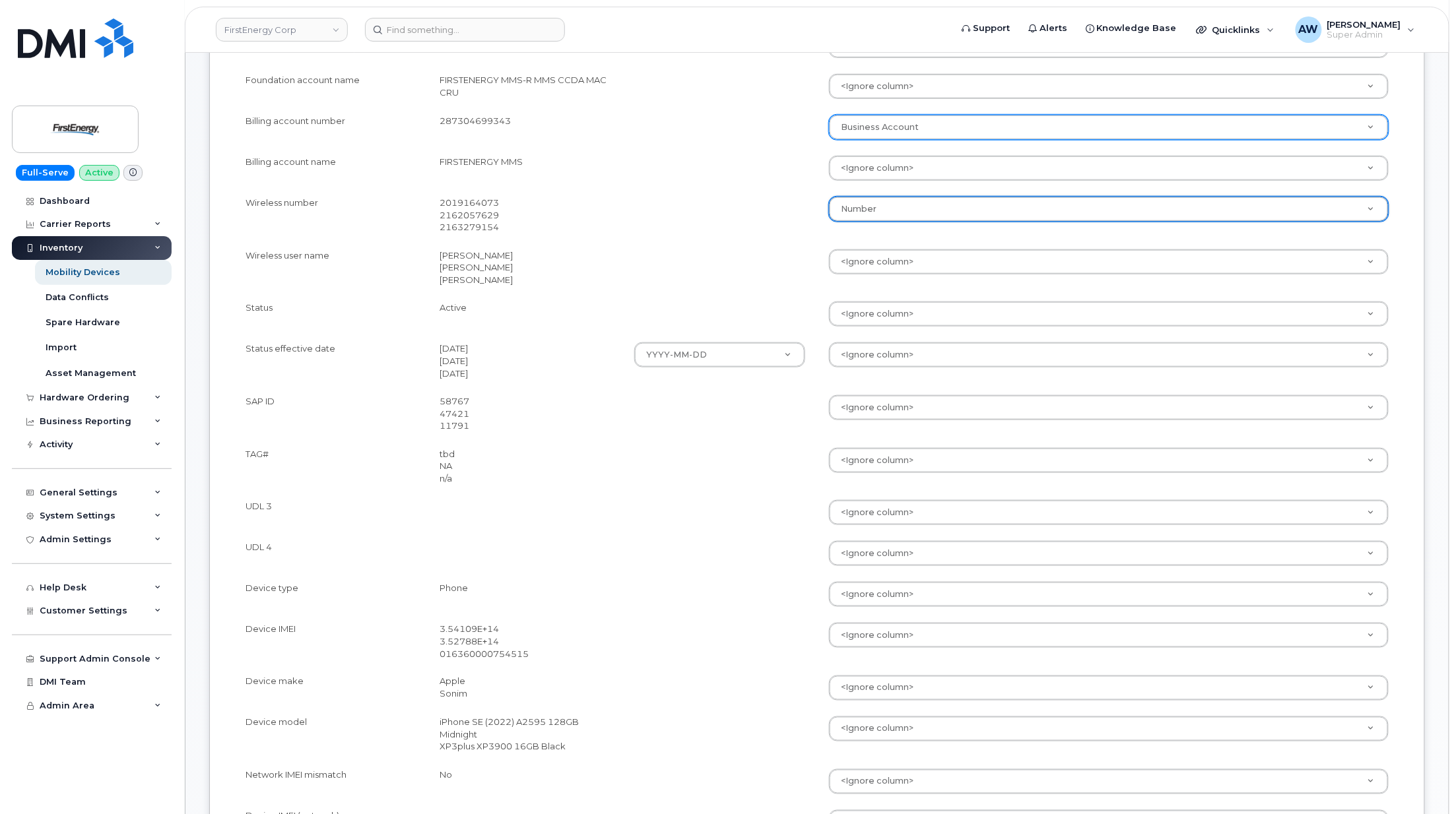
scroll to position [439, 0]
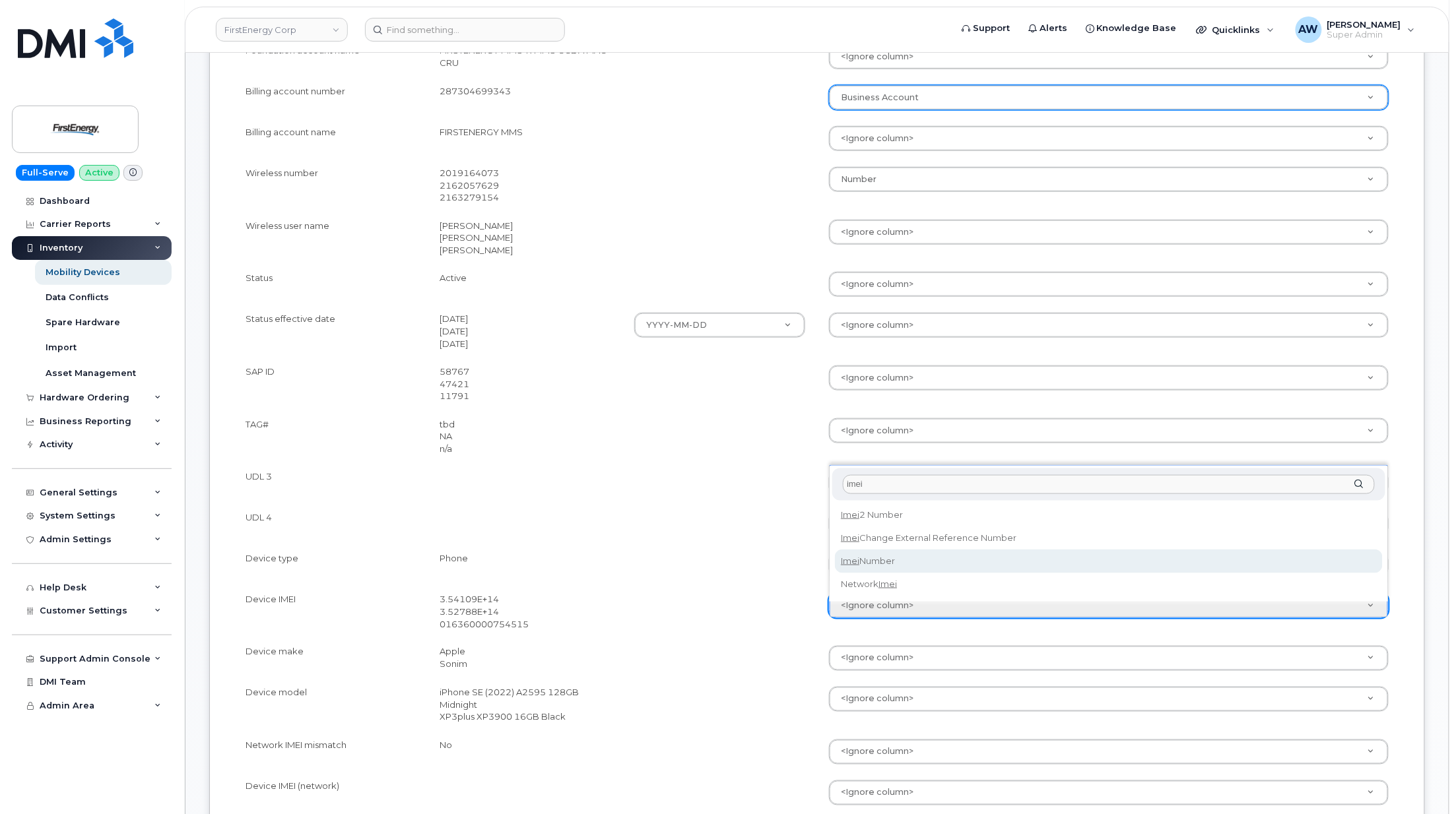
type input "imei"
select select "imei_number"
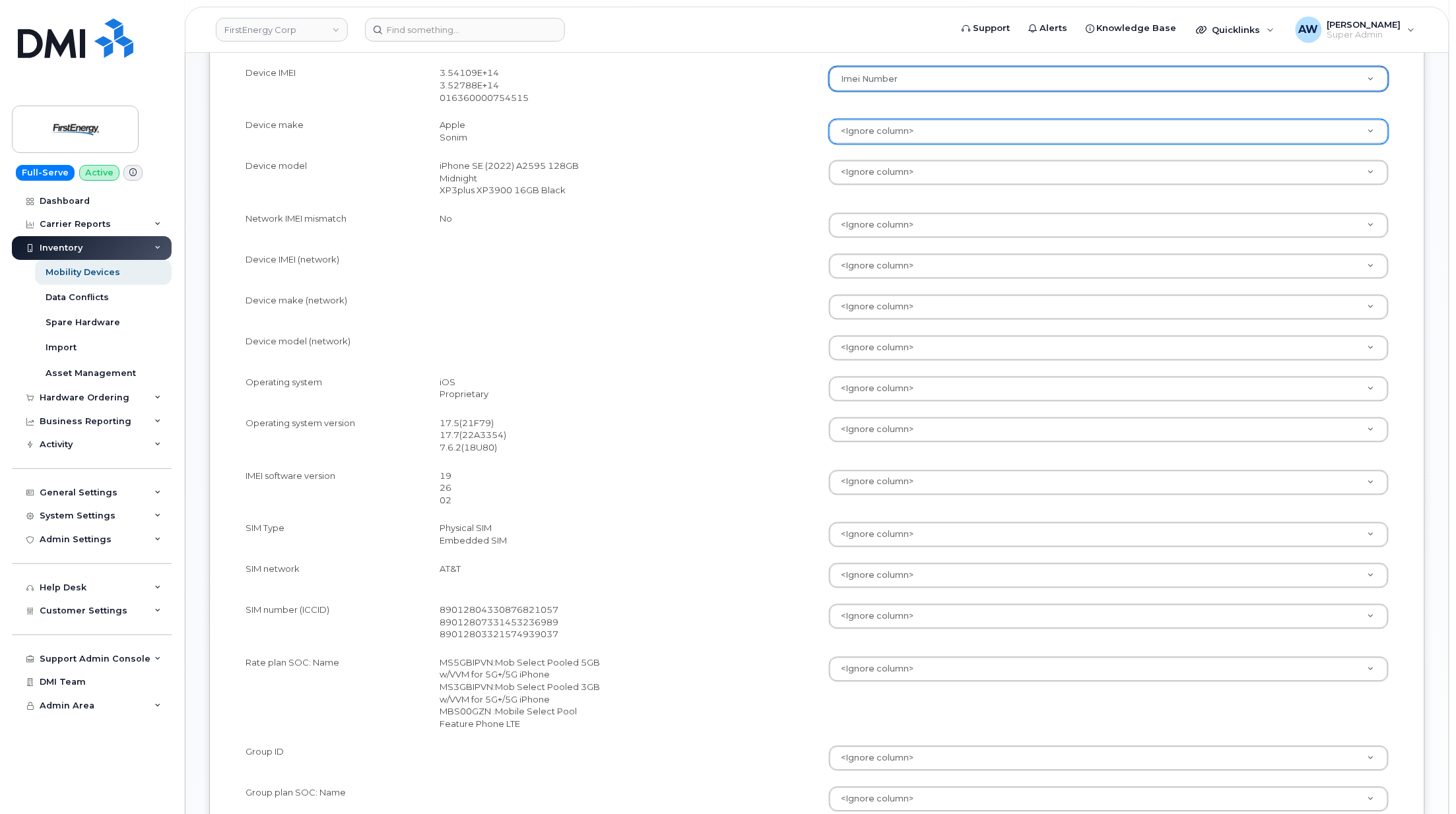
scroll to position [967, 0]
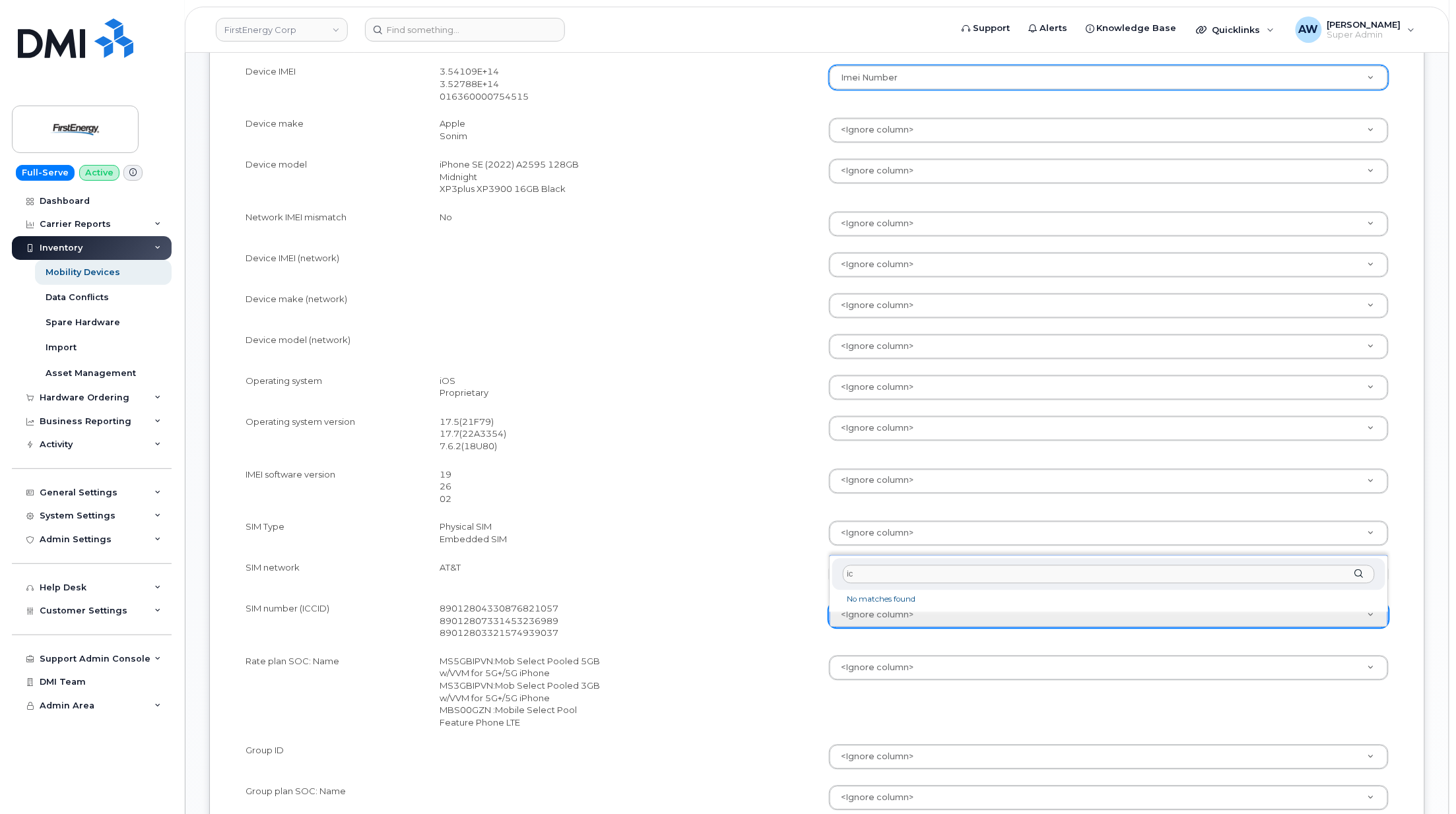
type input "i"
type input "sim"
select select "sim_number"
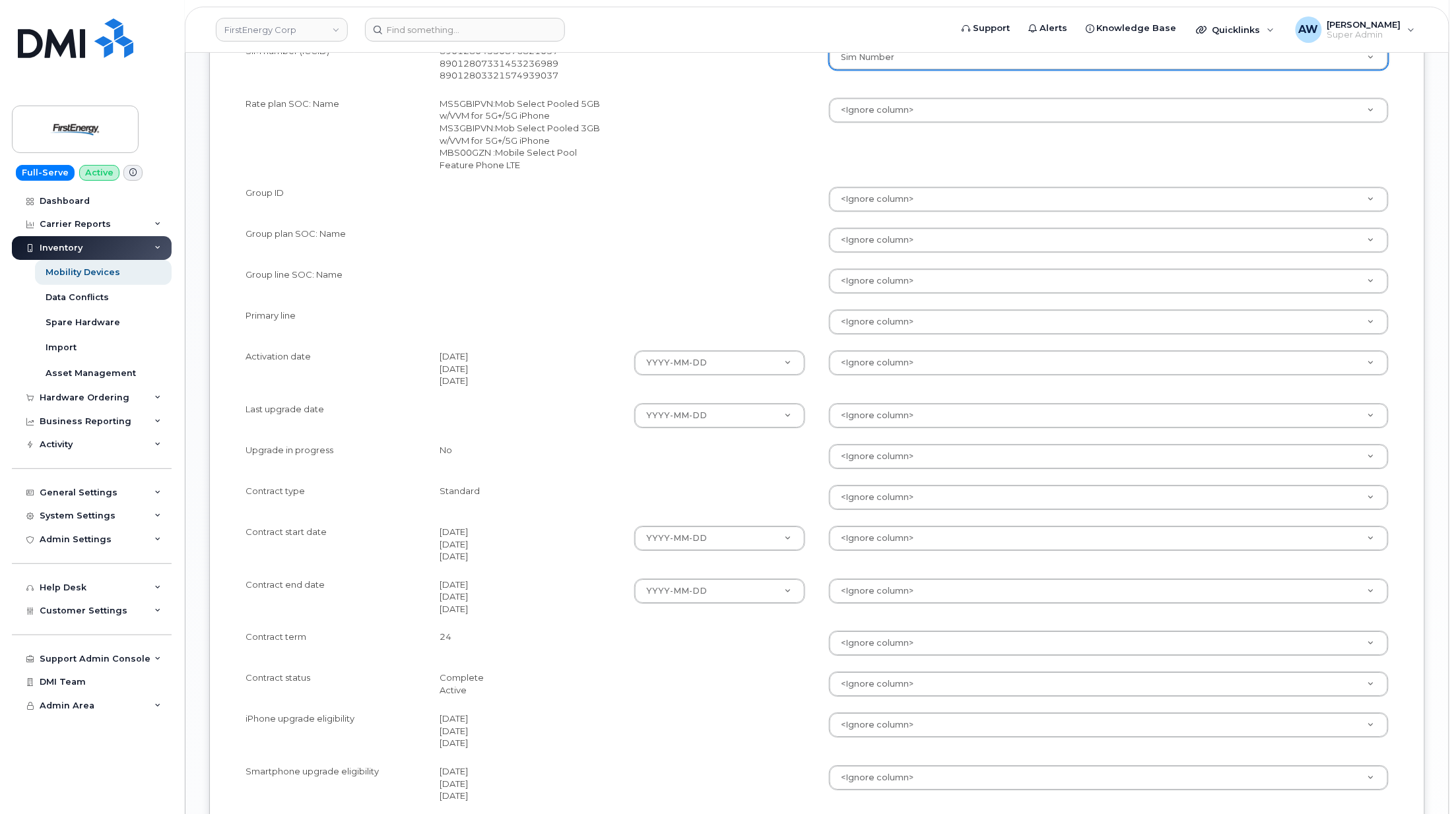
scroll to position [1670, 0]
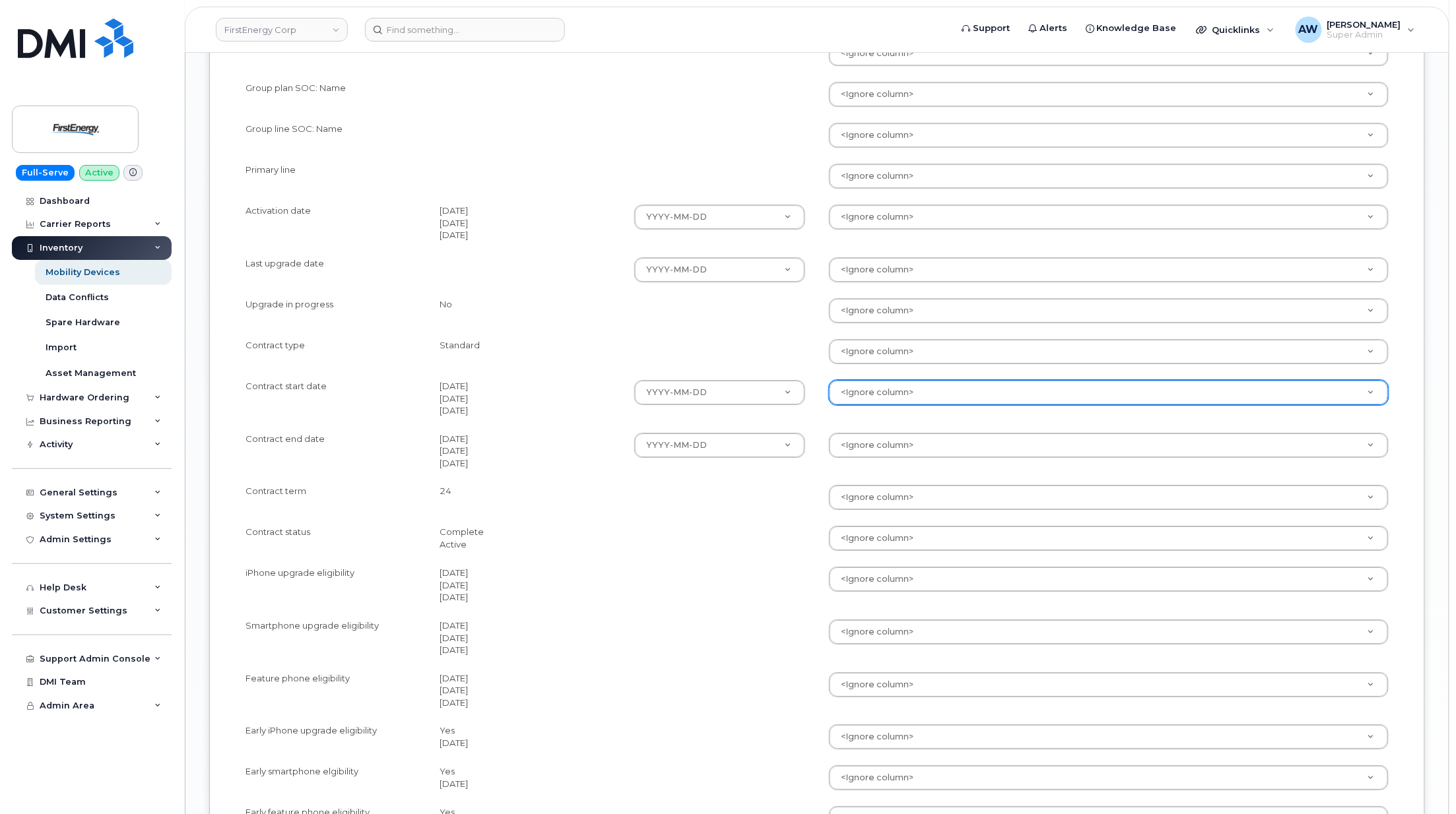
click at [877, 405] on div "<Ignore column>" at bounding box center [1108, 393] width 559 height 25
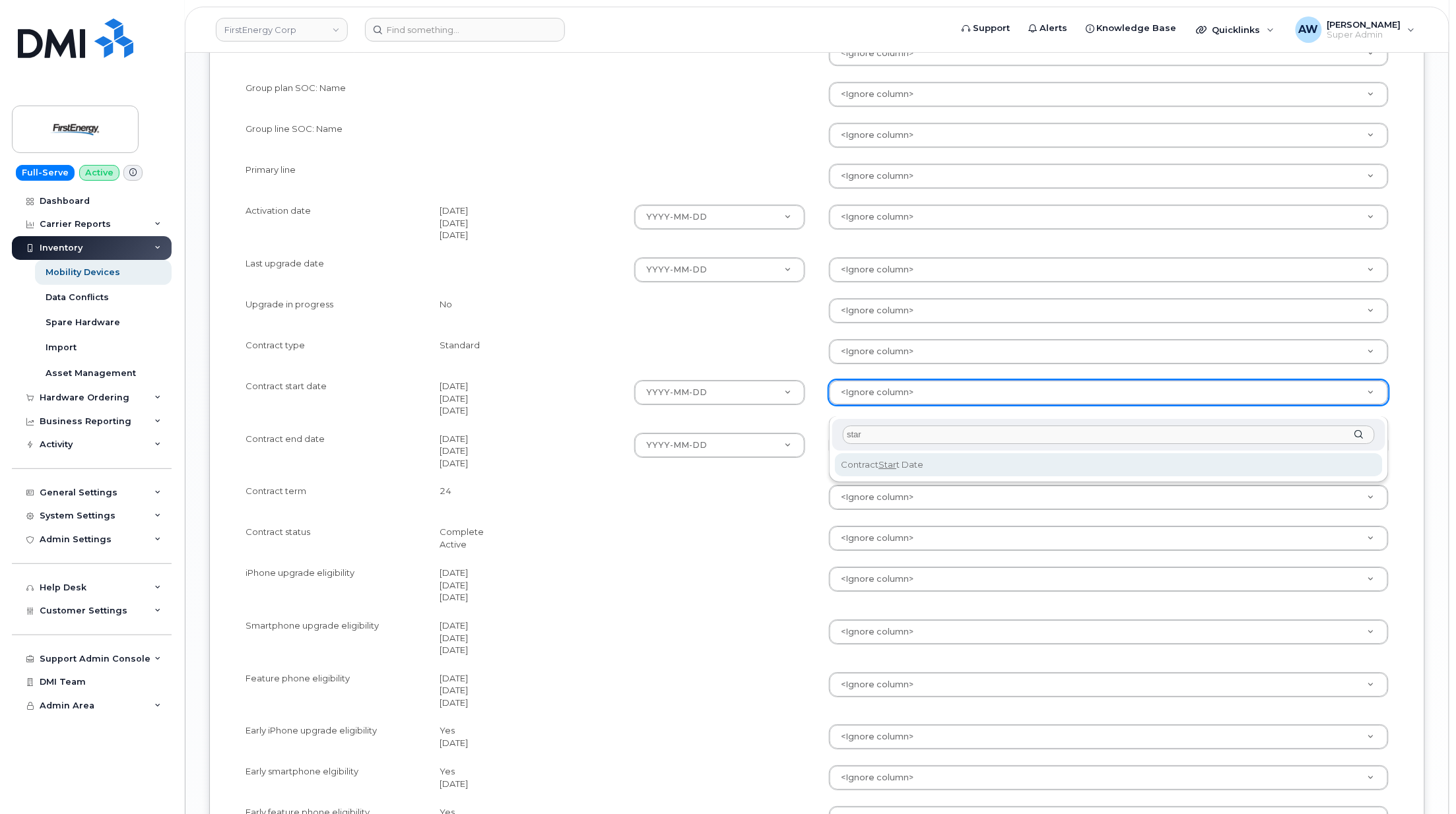
type input "star"
select select "contract_start_date"
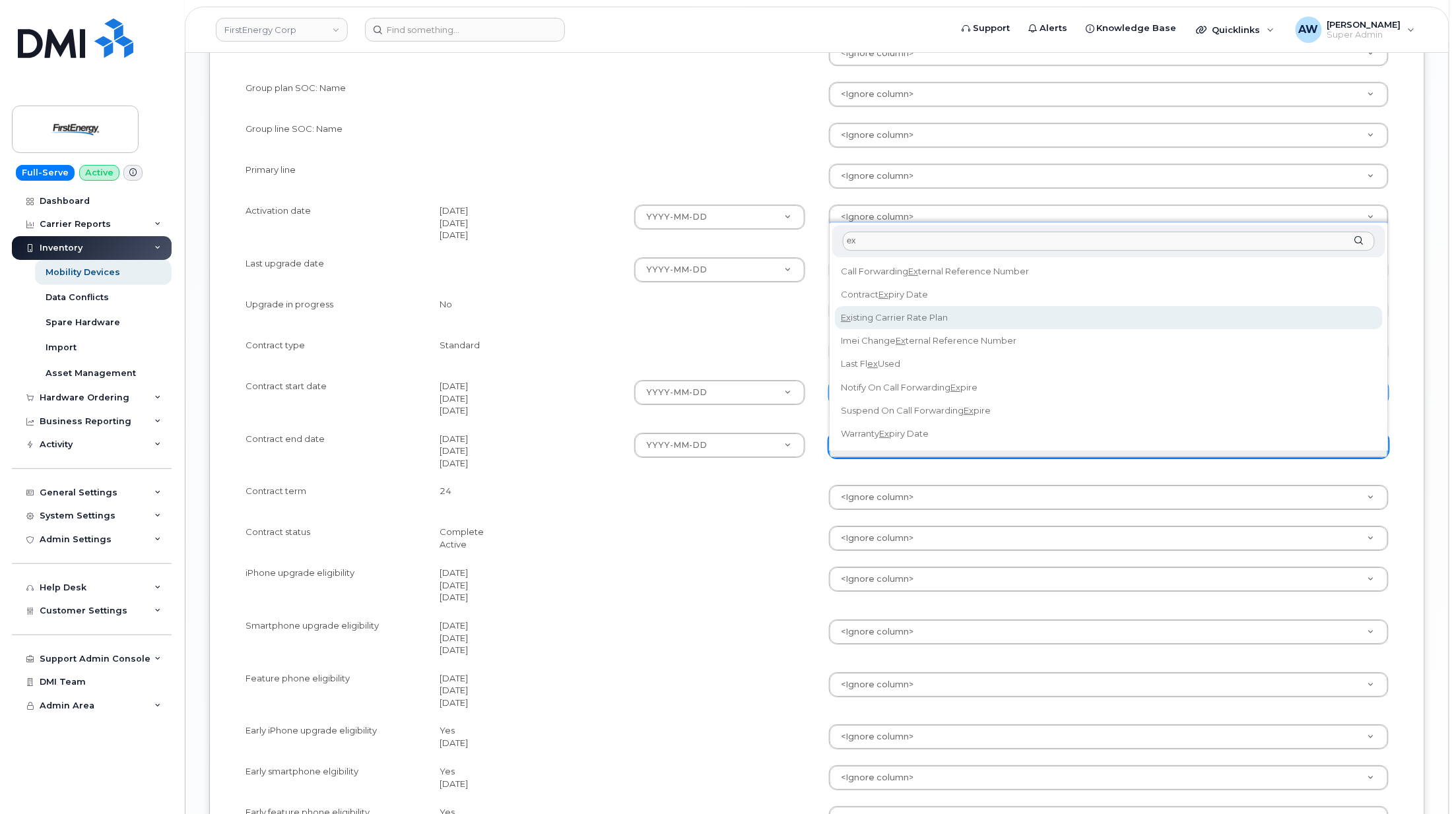
type input "ex"
select select "contract_expiry_date"
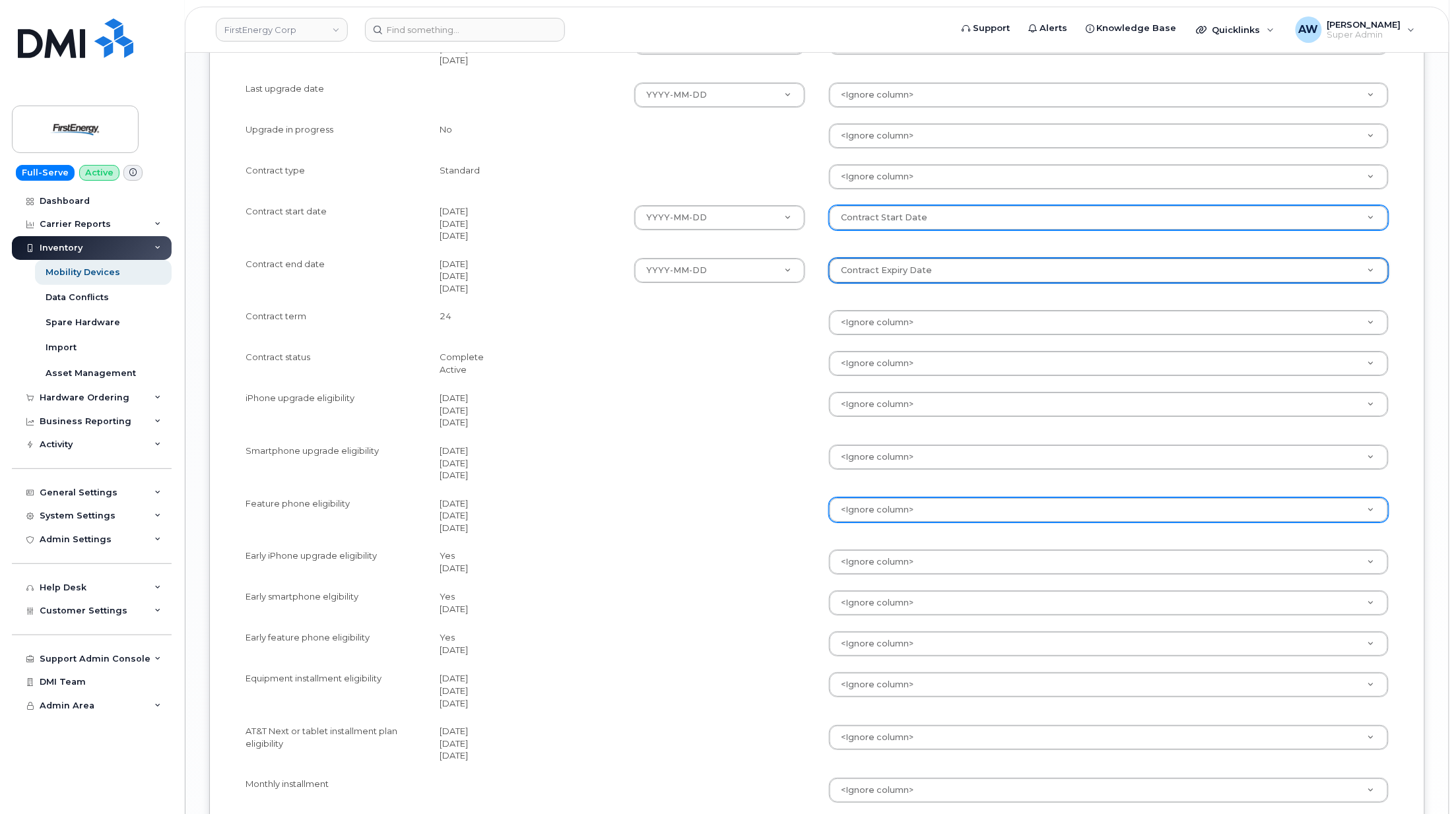
scroll to position [1847, 0]
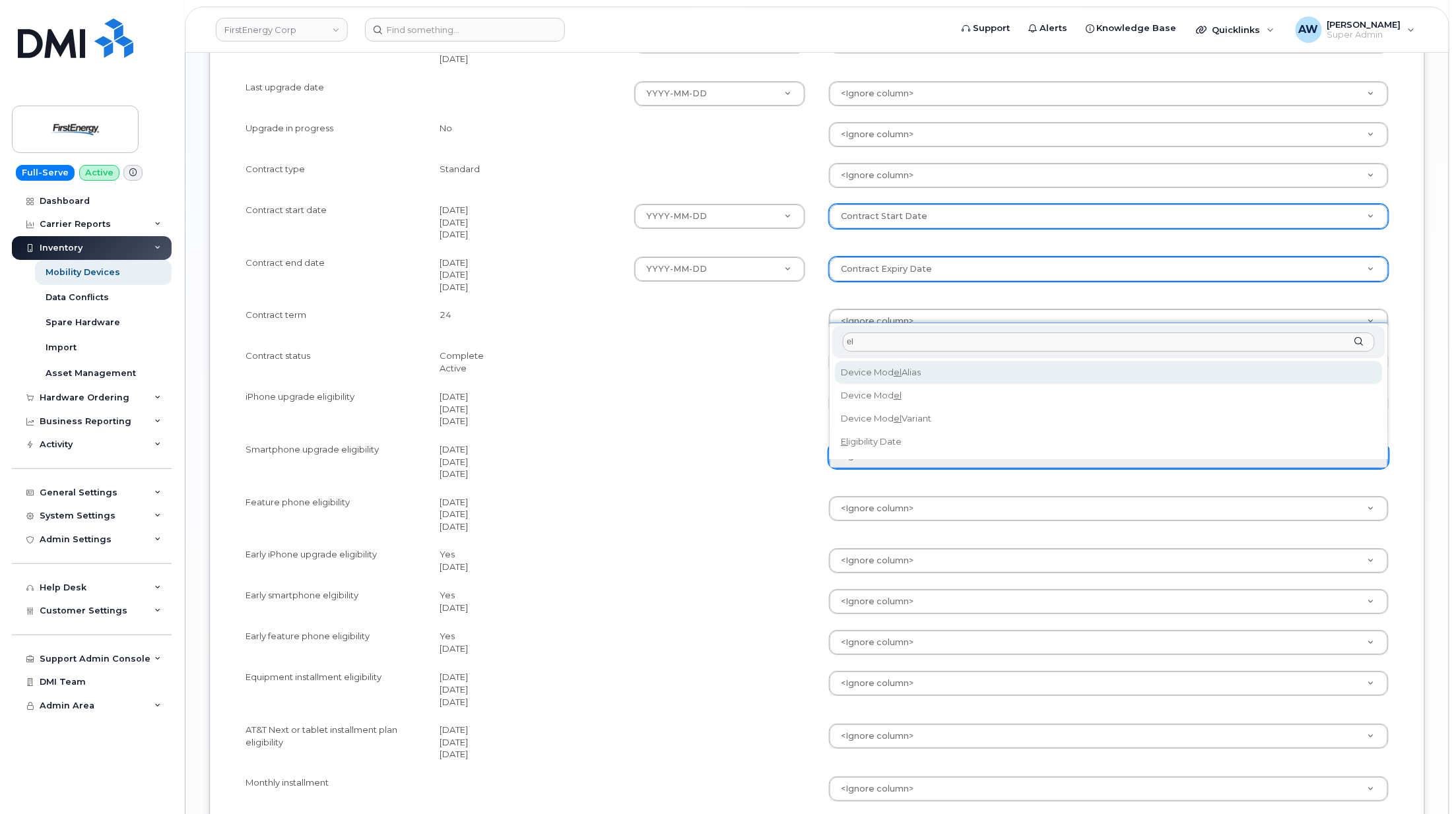
type input "eli"
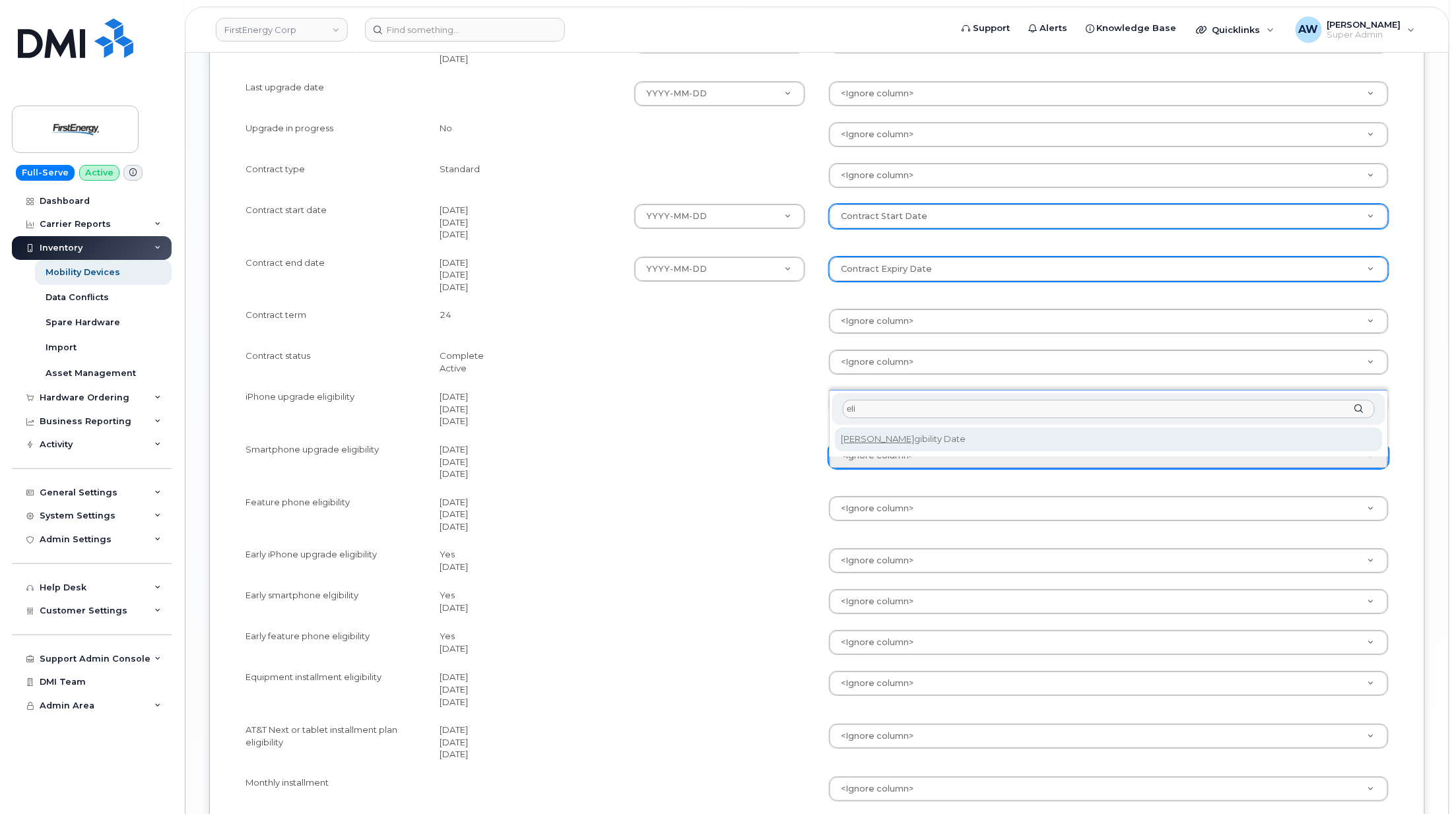
select select "eligibility_date"
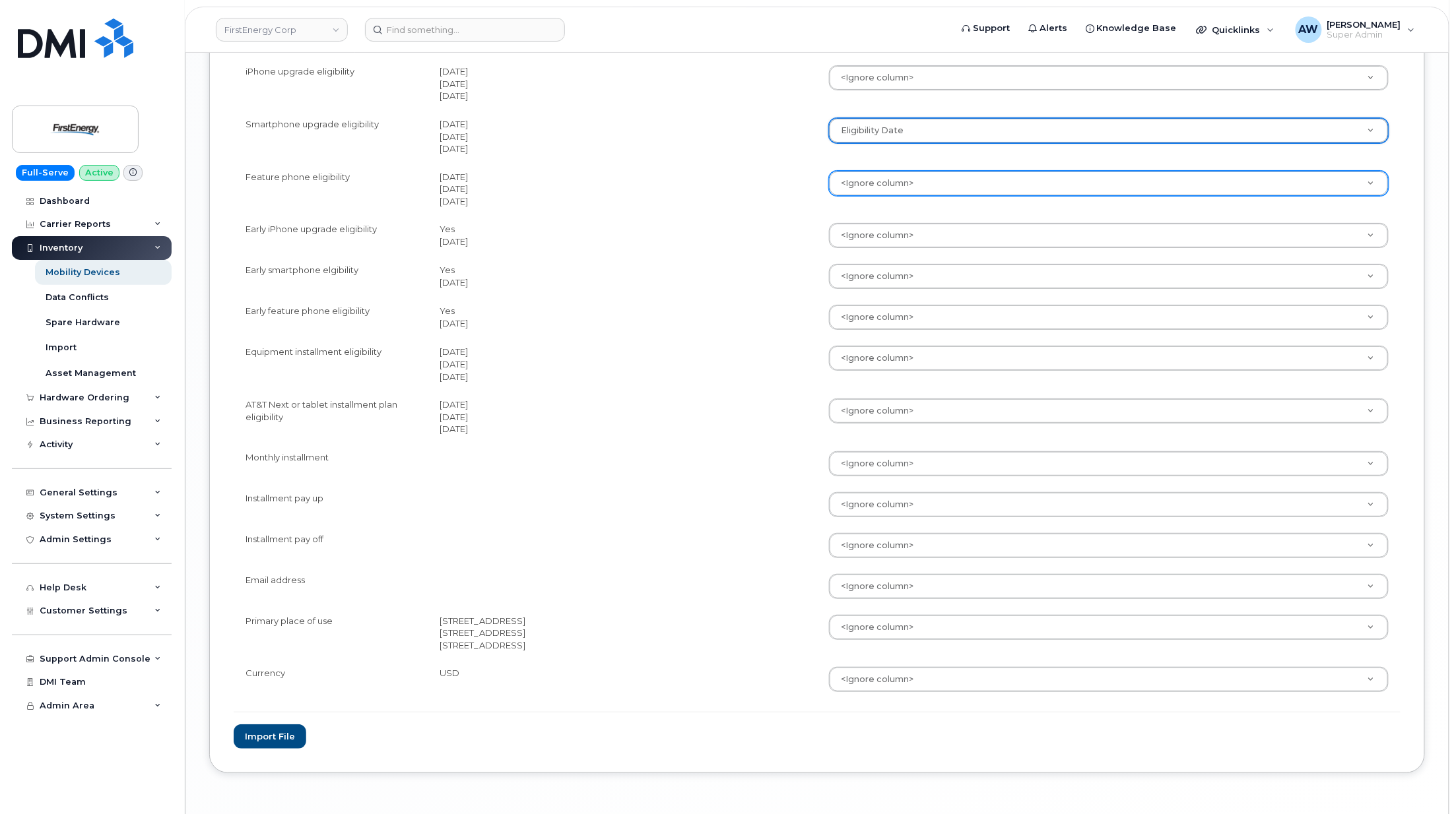
scroll to position [2269, 0]
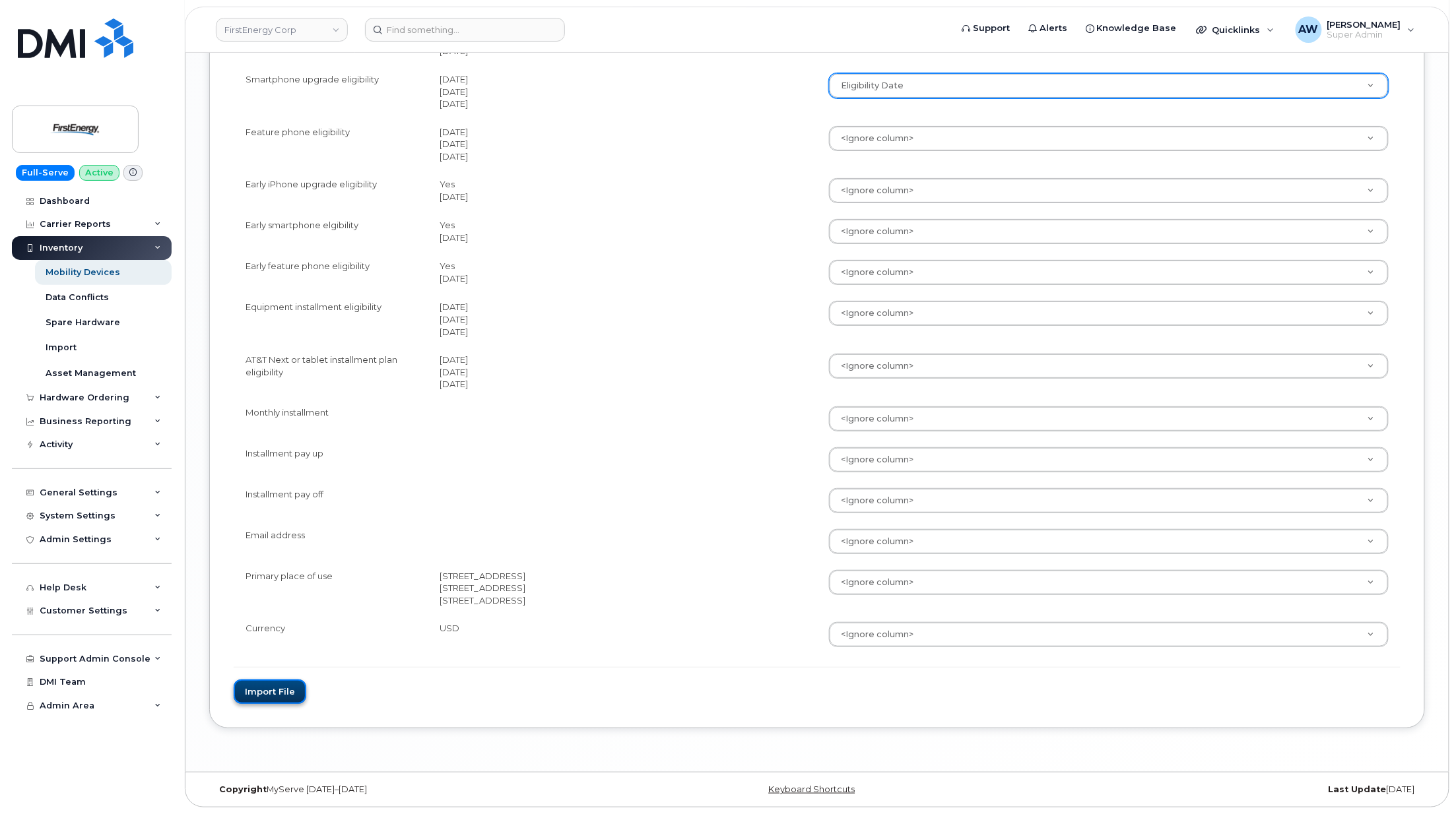
click at [258, 697] on button "Import file" at bounding box center [269, 691] width 72 height 24
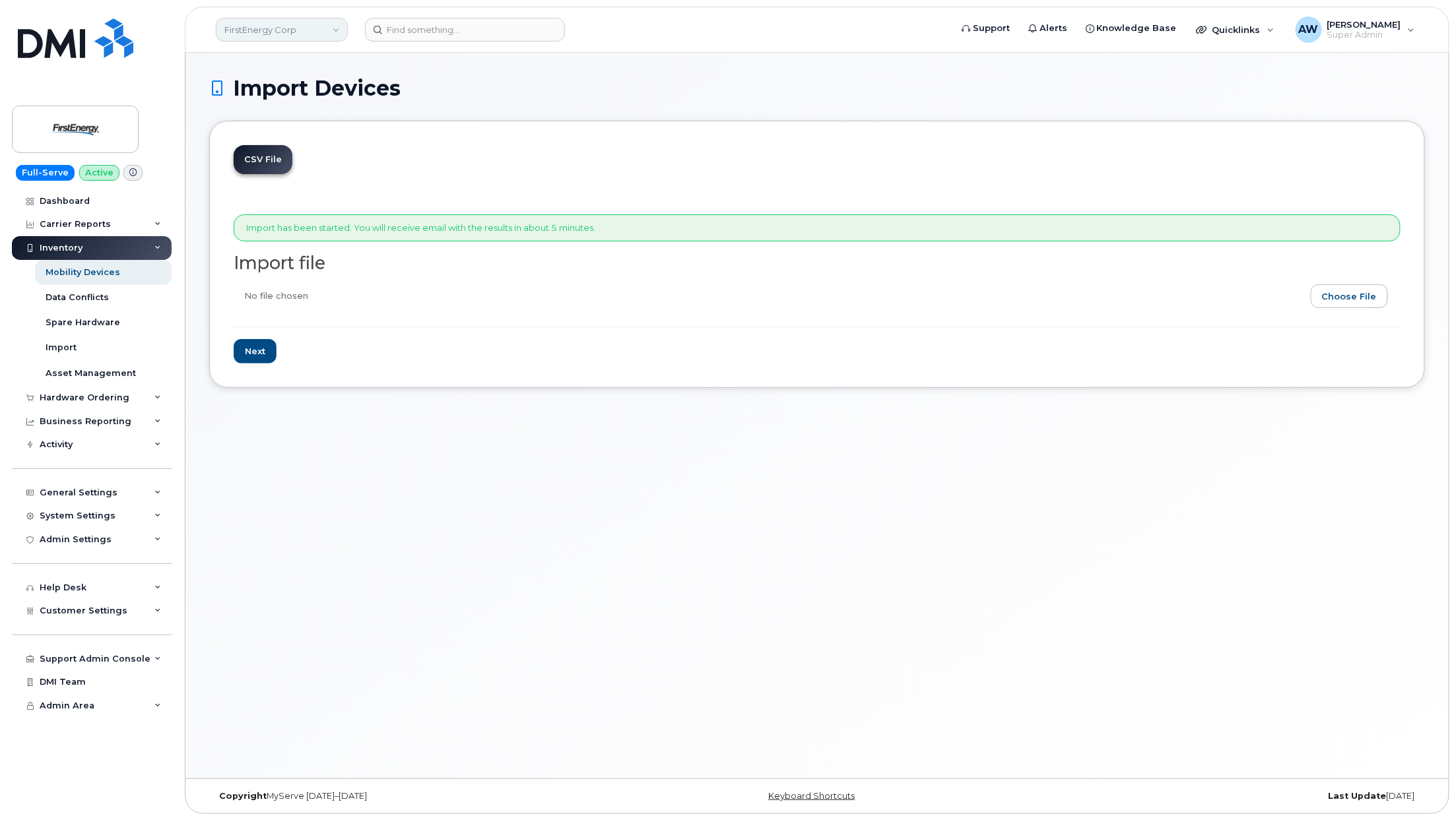
click at [252, 24] on link "FirstEnergy Corp" at bounding box center [282, 30] width 132 height 23
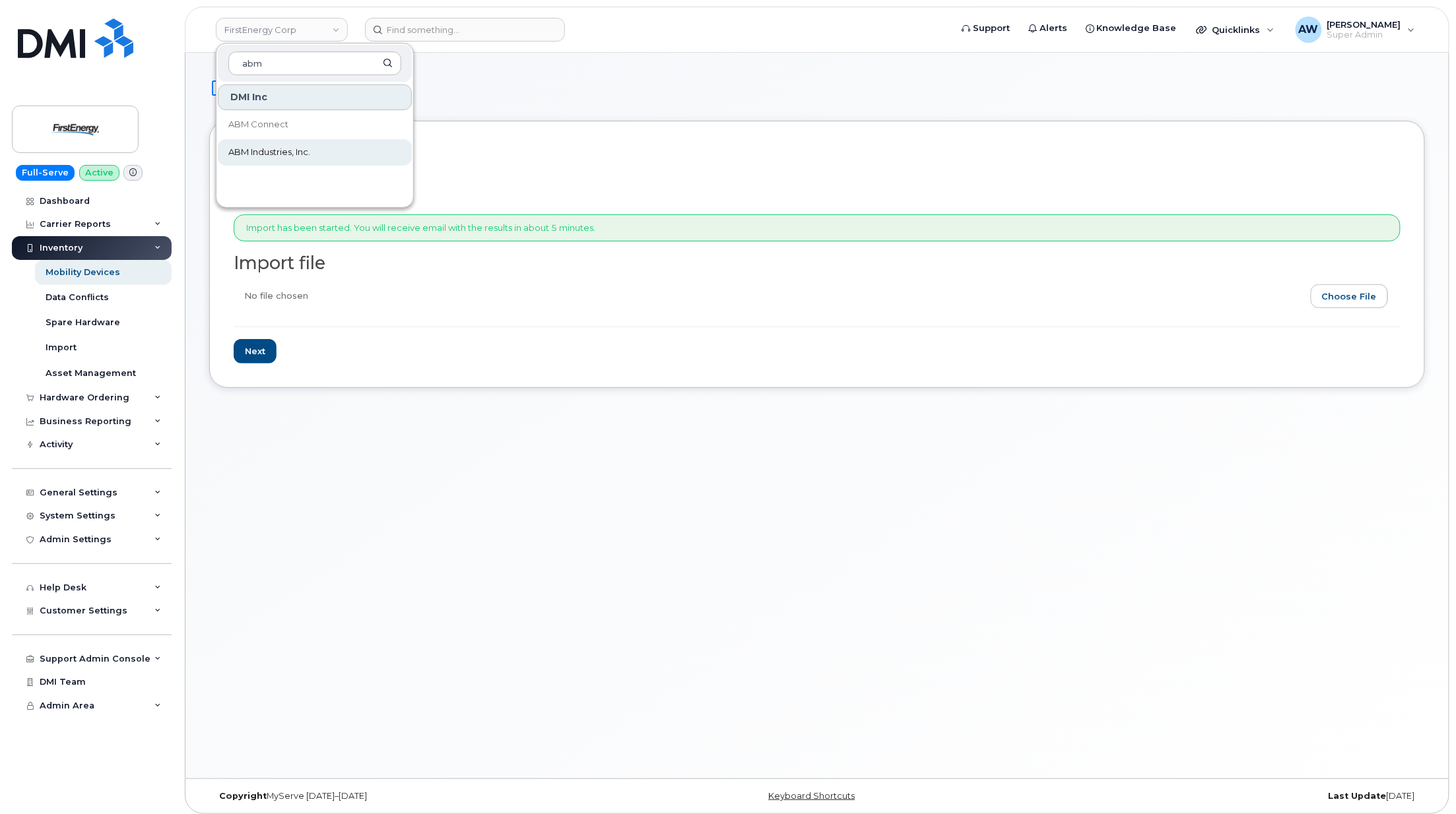
type input "abm"
click at [291, 150] on span "ABM Industries, Inc." at bounding box center [269, 152] width 82 height 14
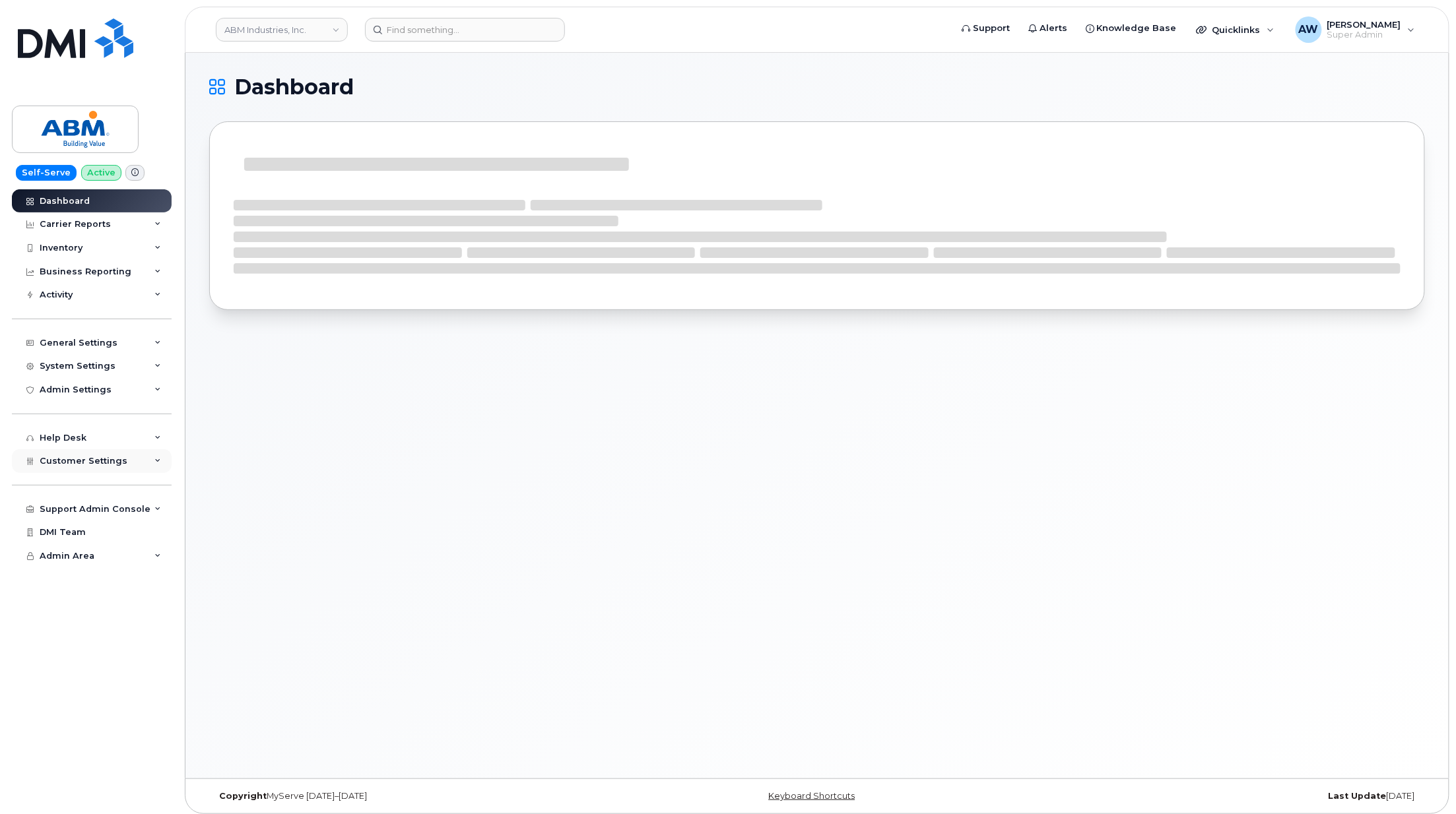
click at [146, 454] on div "Customer Settings" at bounding box center [91, 461] width 160 height 23
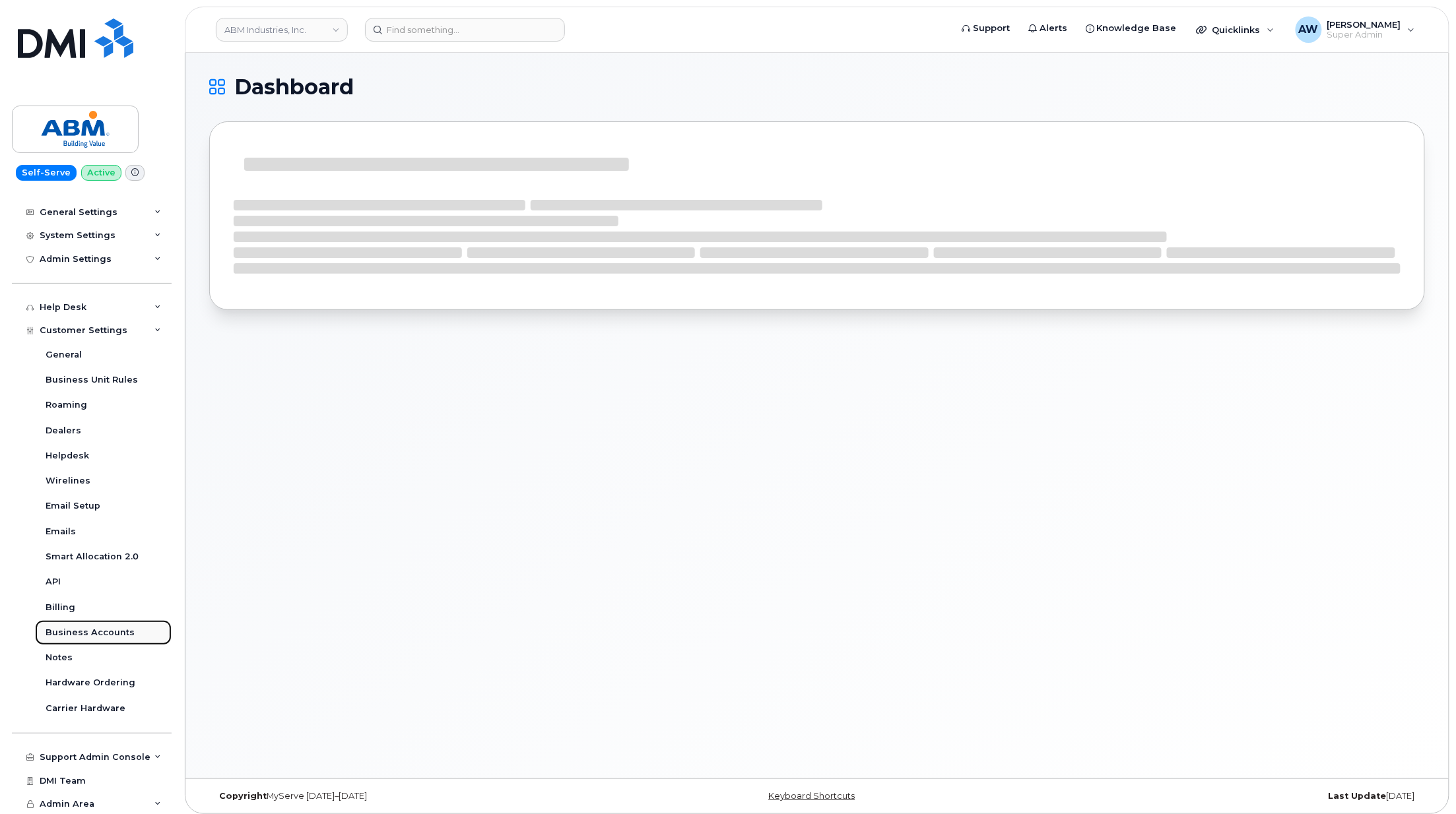
click at [136, 637] on link "Business Accounts" at bounding box center [103, 632] width 136 height 25
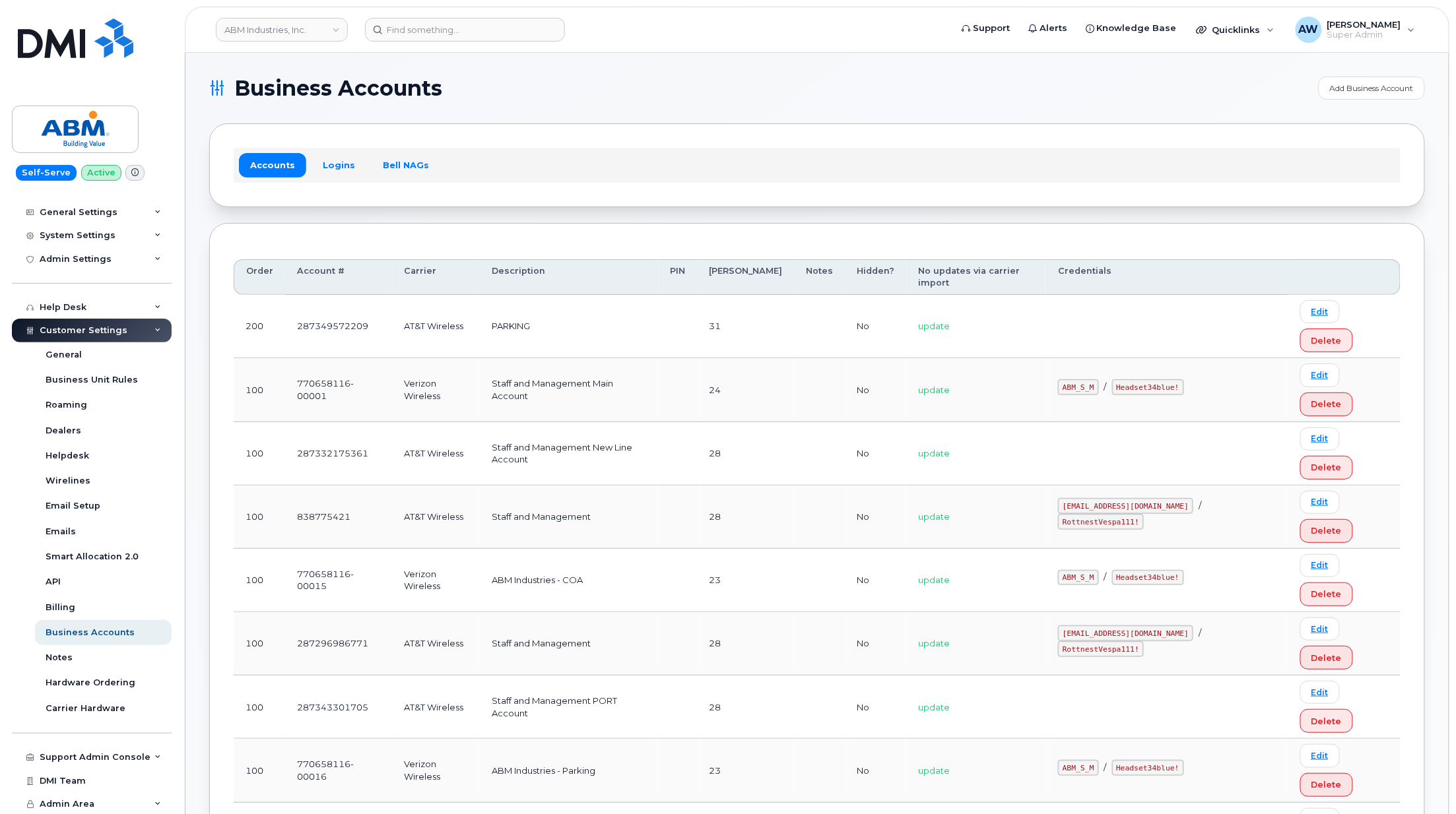
click at [333, 178] on div "Accounts Logins Bell NAGs" at bounding box center [816, 165] width 1167 height 34
click at [333, 167] on link "Logins" at bounding box center [339, 164] width 55 height 23
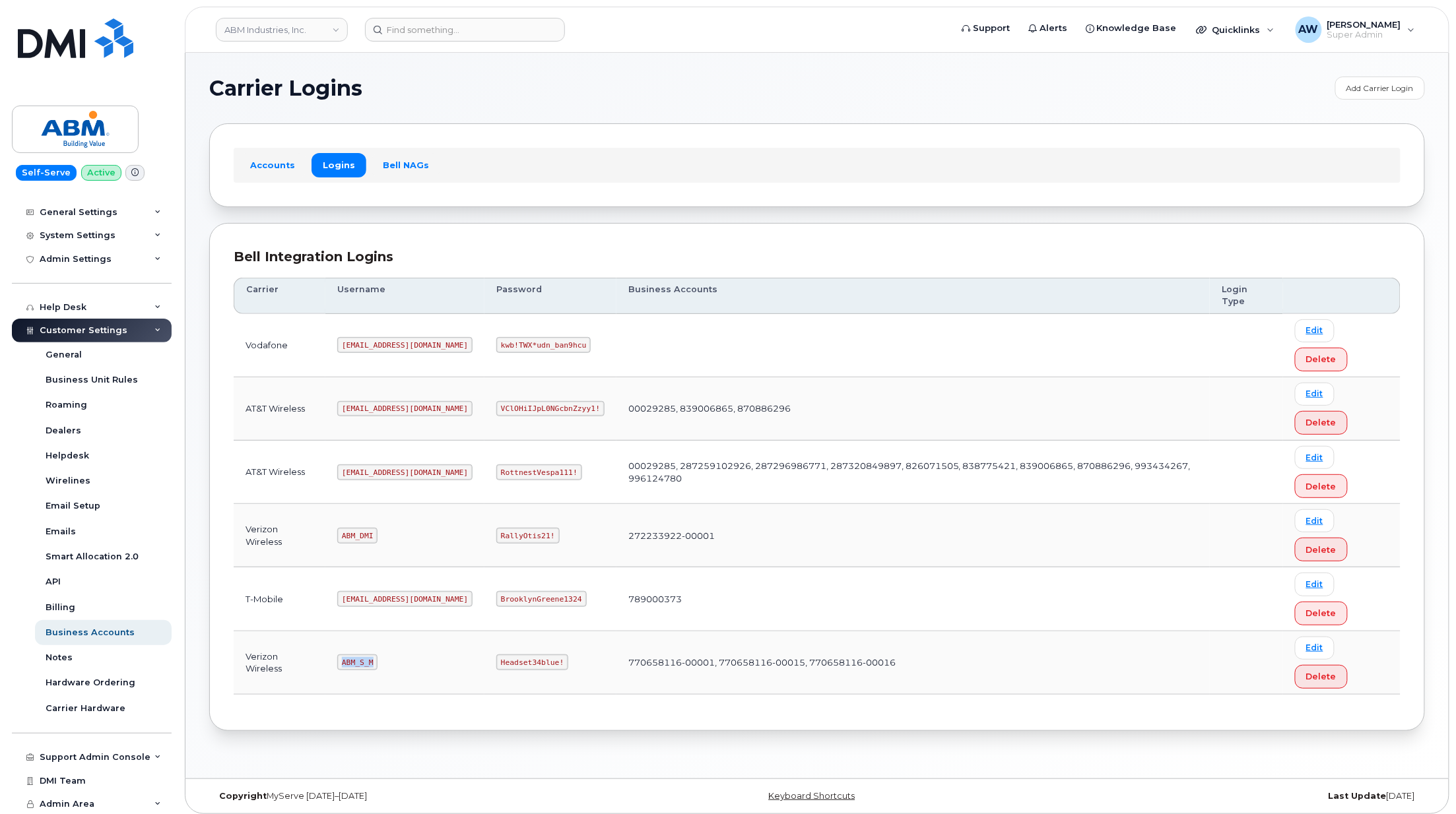
drag, startPoint x: 346, startPoint y: 671, endPoint x: 380, endPoint y: 671, distance: 34.0
click at [380, 671] on td "ABM_S_M" at bounding box center [405, 663] width 159 height 63
copy code "ABM_S_M"
drag, startPoint x: 455, startPoint y: 670, endPoint x: 533, endPoint y: 674, distance: 78.1
click at [533, 674] on td "Headset34blue!" at bounding box center [550, 663] width 132 height 63
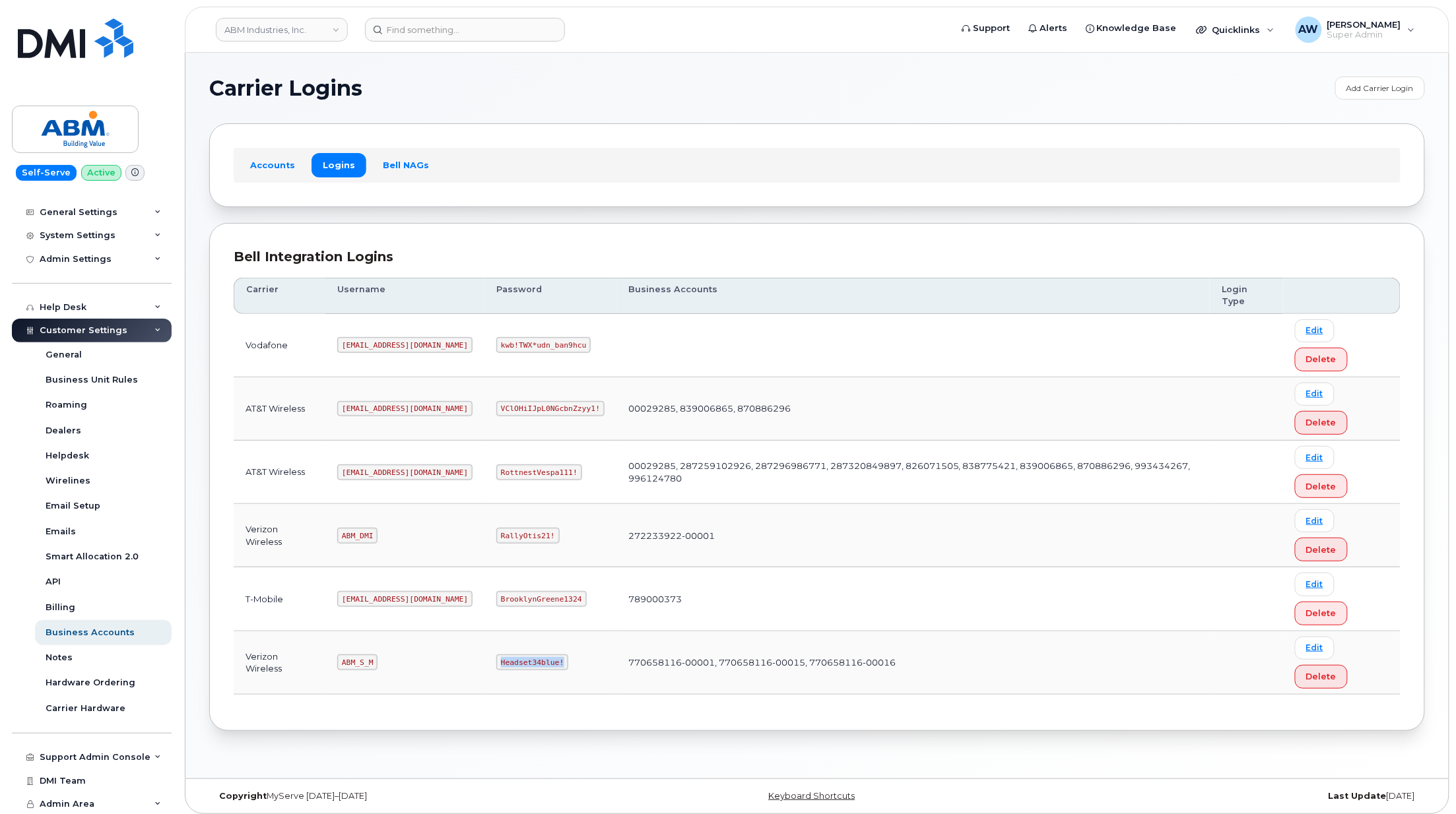
copy code "Headset34blue!"
drag, startPoint x: 343, startPoint y: 475, endPoint x: 397, endPoint y: 475, distance: 54.0
click at [397, 475] on code "abm@dminc.com" at bounding box center [405, 472] width 136 height 16
copy code "abm@dminc.com"
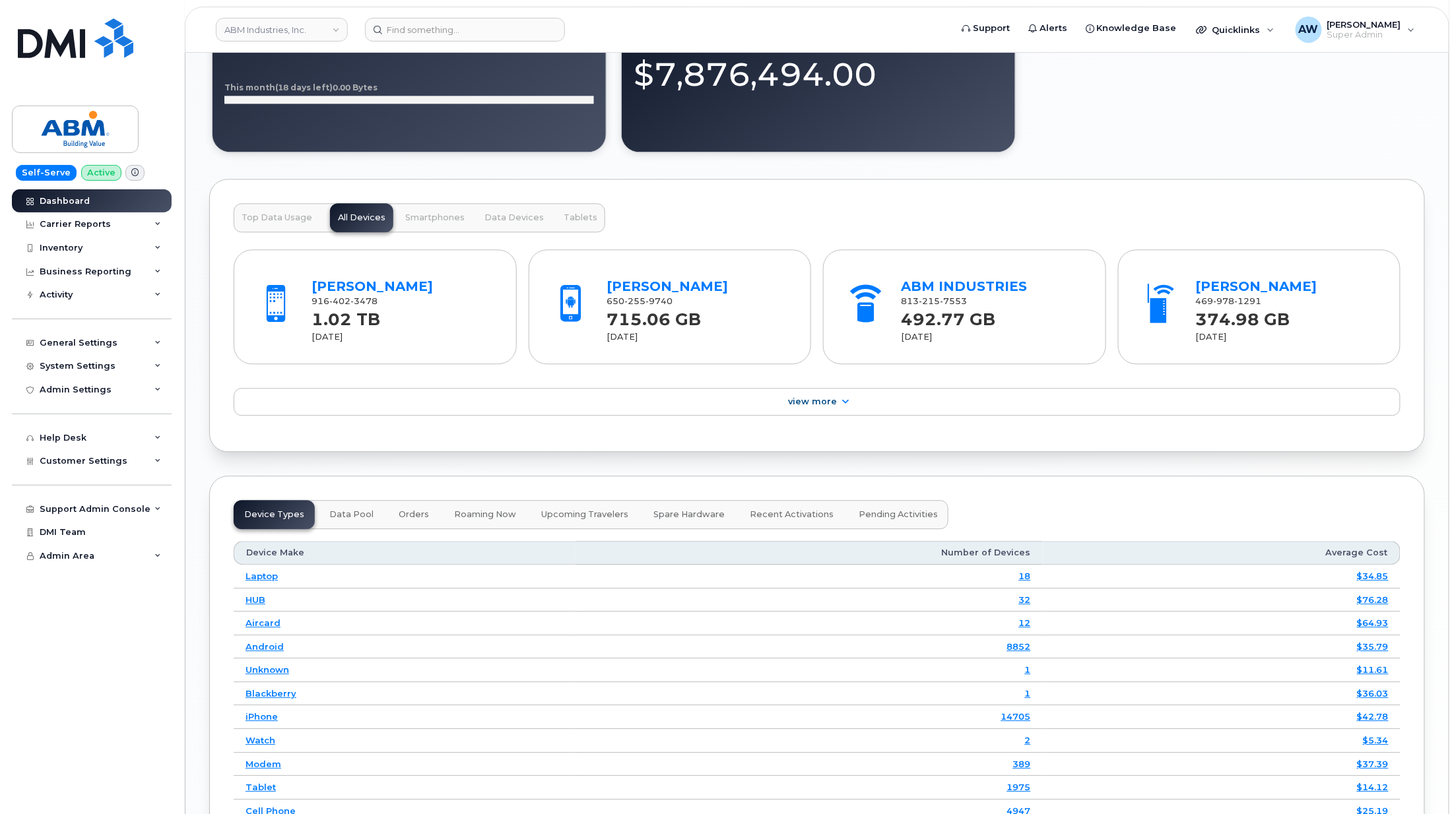
scroll to position [1640, 0]
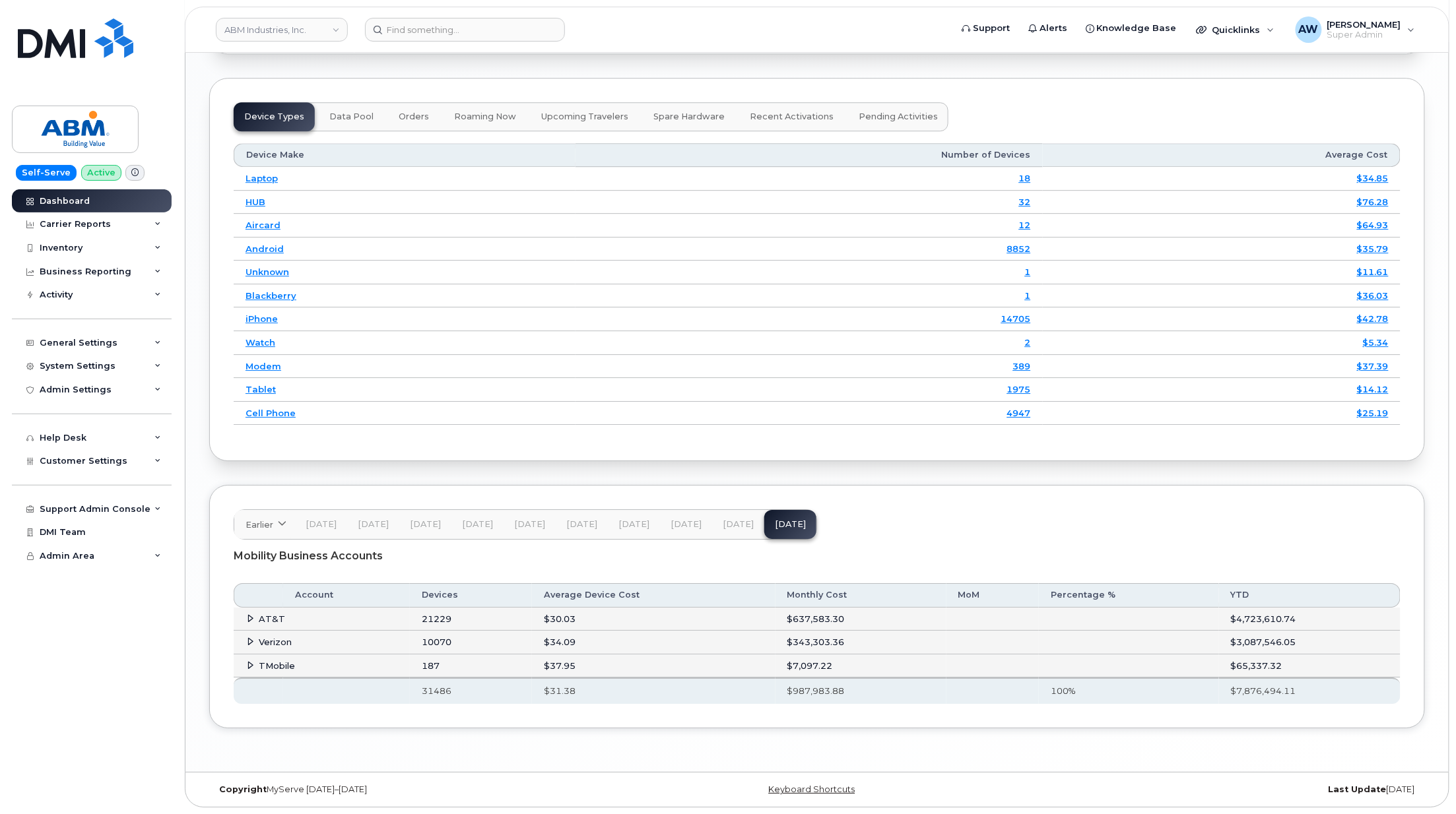
click at [737, 519] on span "[DATE]" at bounding box center [738, 525] width 31 height 11
click at [405, 607] on td "AT&T" at bounding box center [321, 619] width 176 height 23
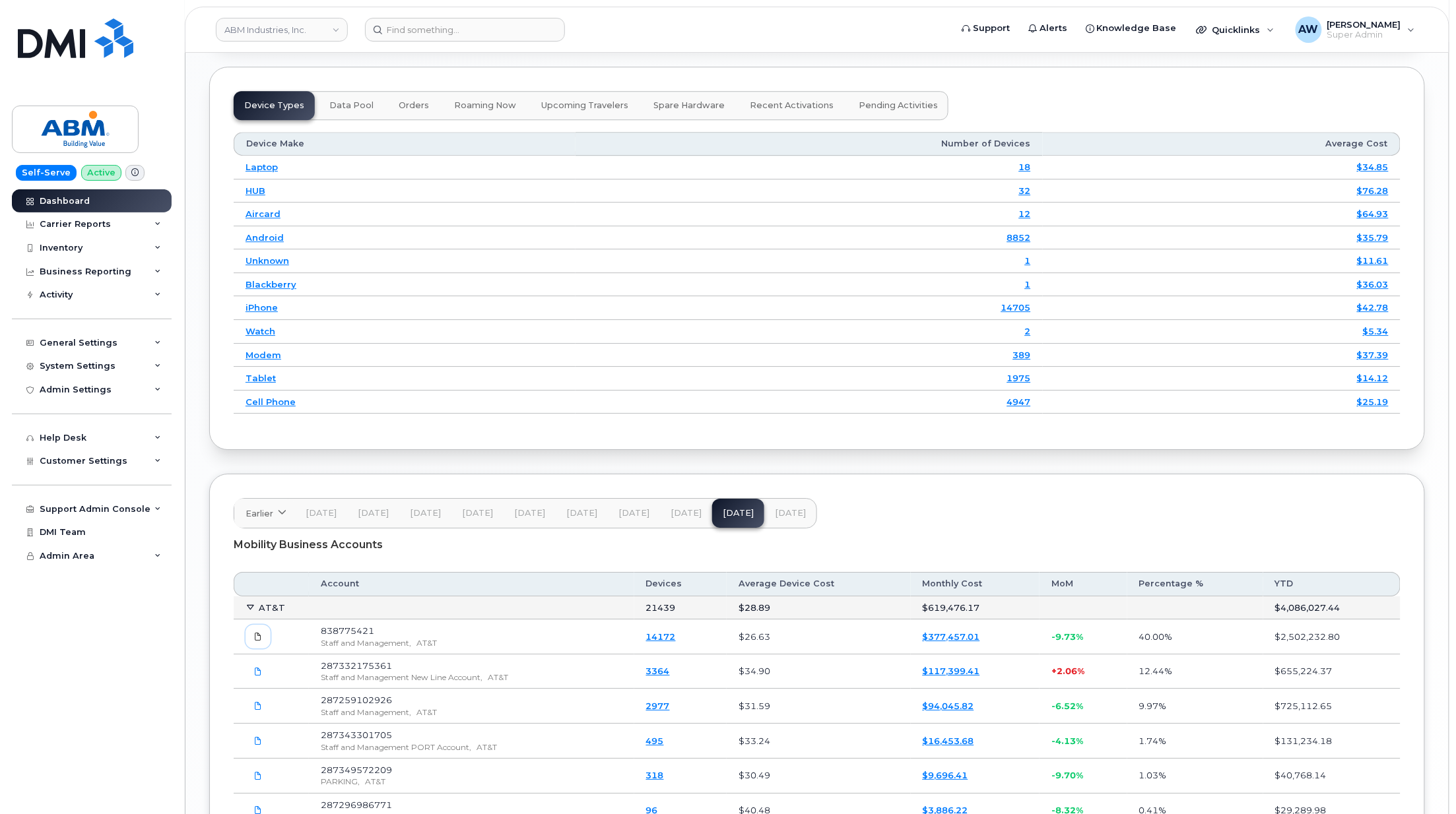
click at [255, 641] on icon at bounding box center [258, 636] width 8 height 8
